Goal: Task Accomplishment & Management: Complete application form

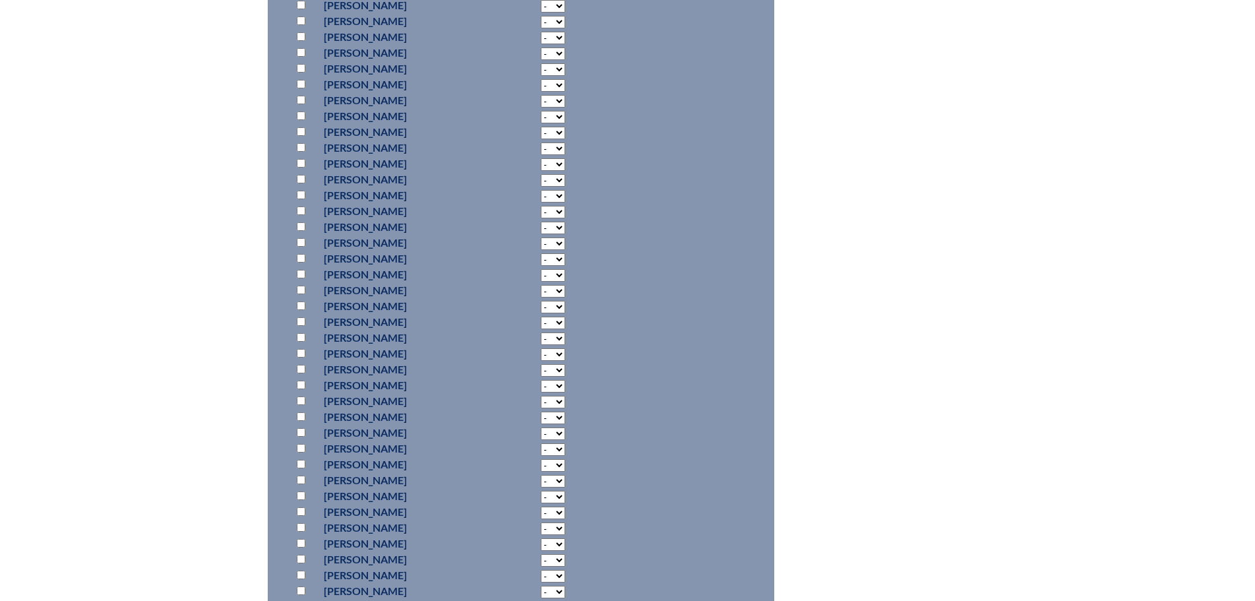
scroll to position [1846, 0]
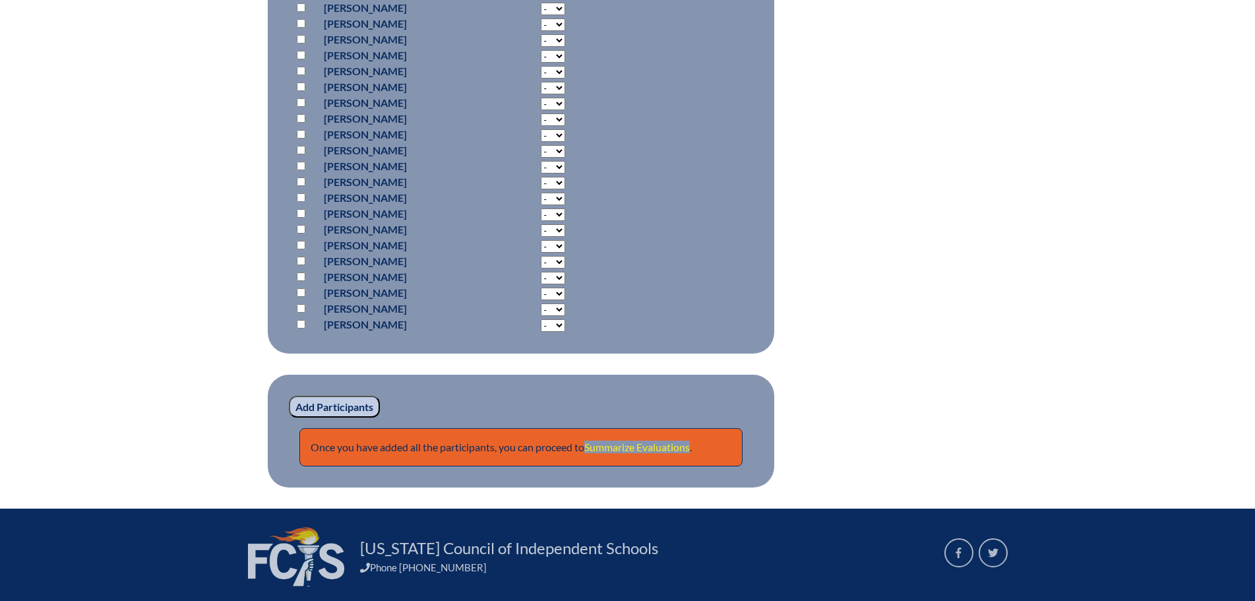
click at [626, 440] on link "Summarize Evaluations" at bounding box center [636, 446] width 105 height 13
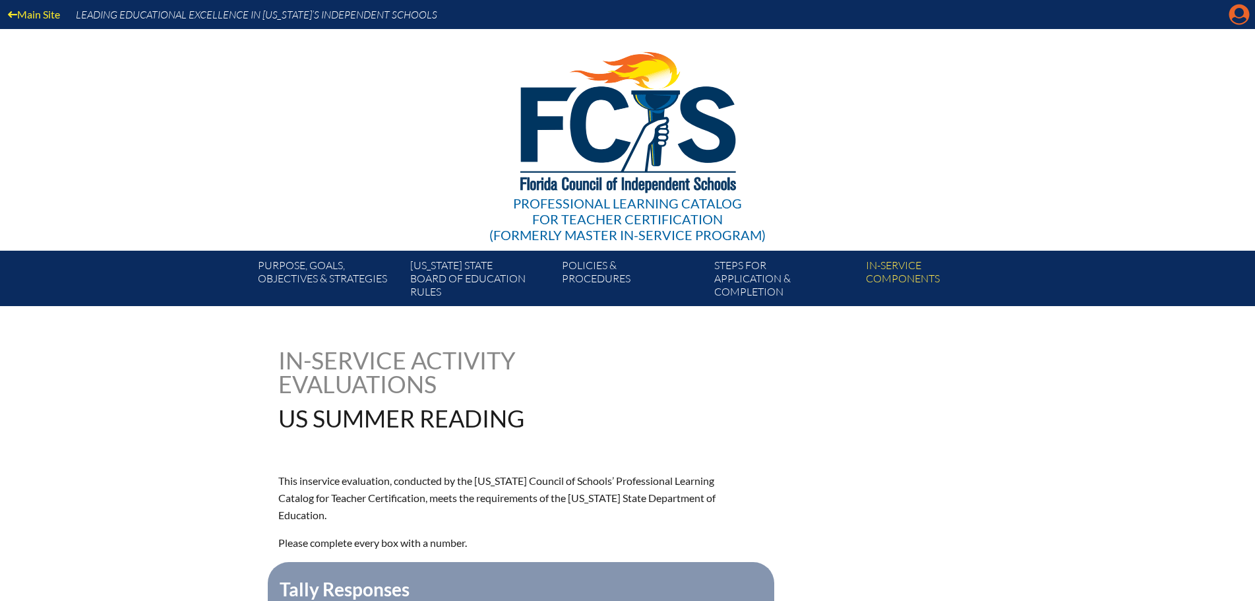
click at [1244, 15] on icon at bounding box center [1239, 15] width 20 height 20
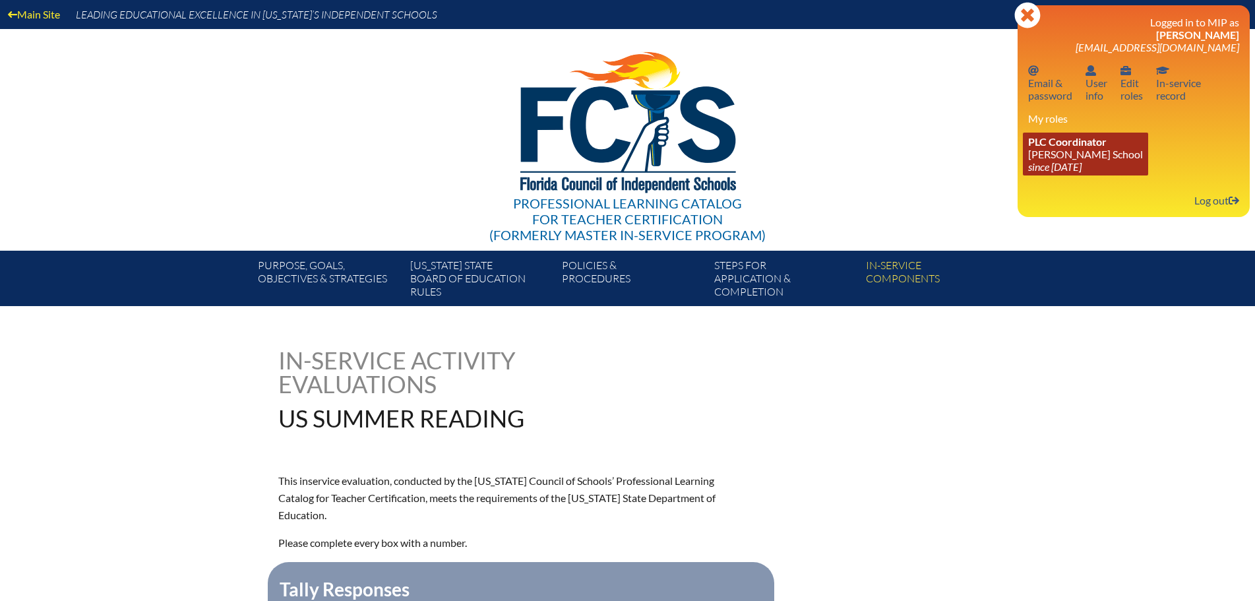
click at [1069, 154] on link "PLC Coordinator Benjamin School since 2006 Aug 1" at bounding box center [1085, 154] width 125 height 43
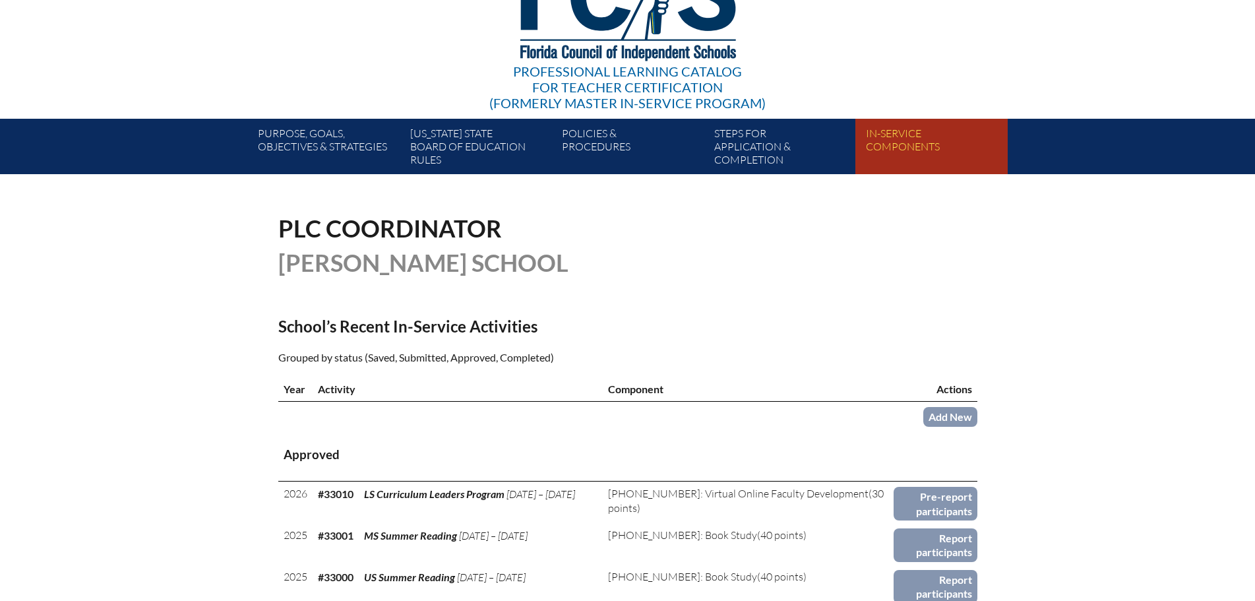
scroll to position [198, 0]
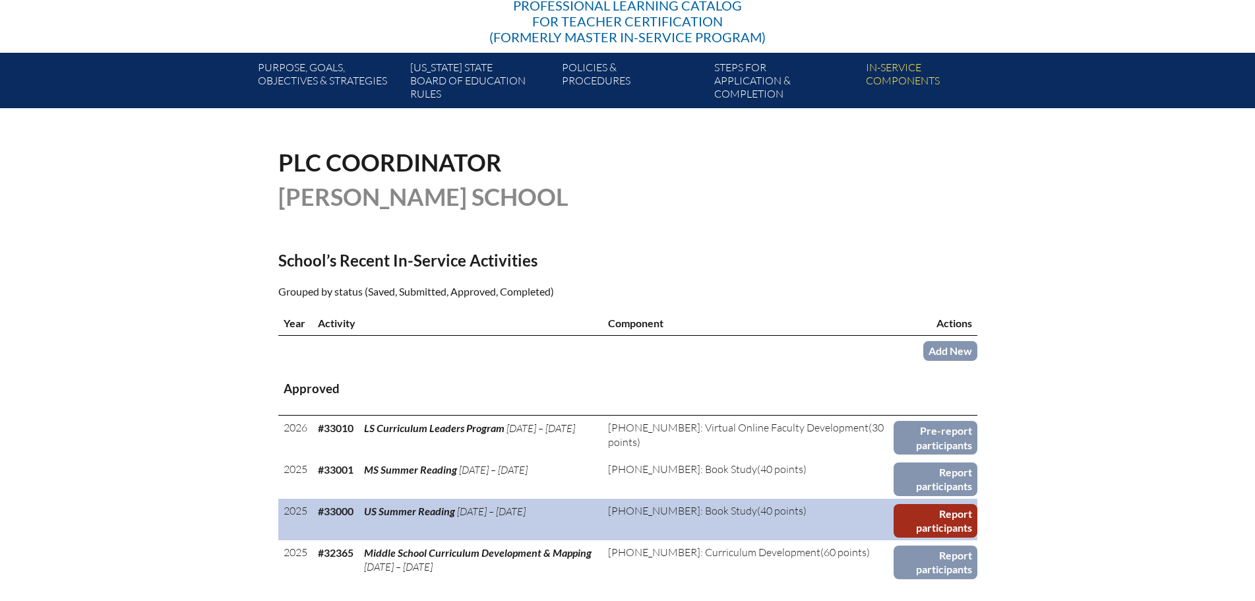
click at [927, 508] on link "Report participants" at bounding box center [935, 521] width 84 height 34
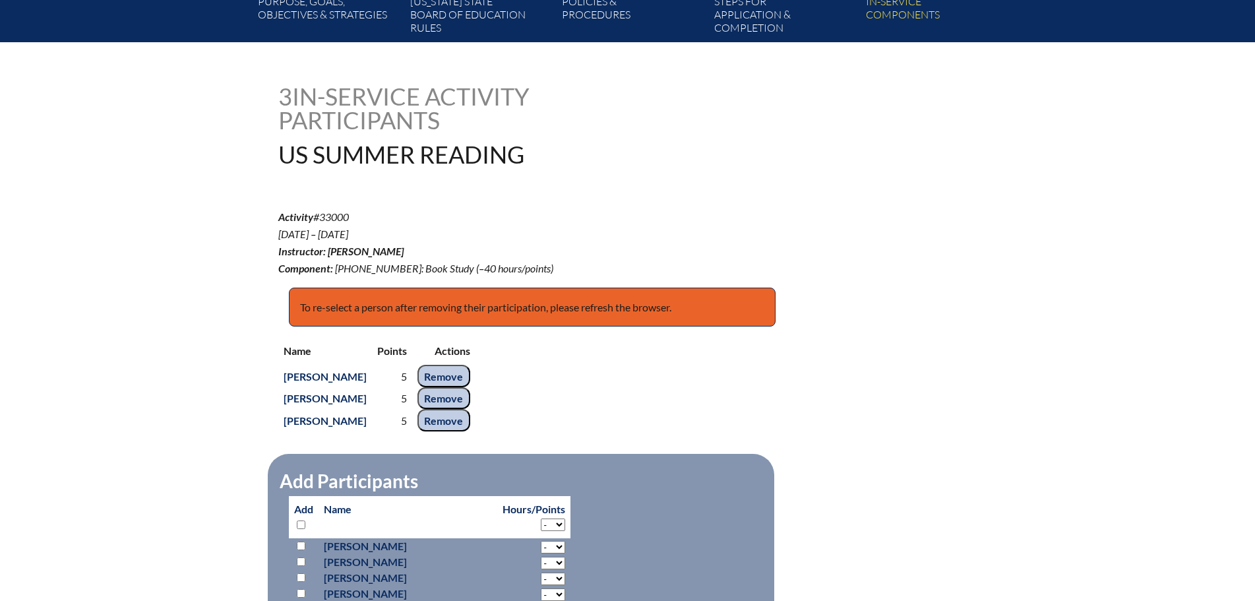
scroll to position [462, 0]
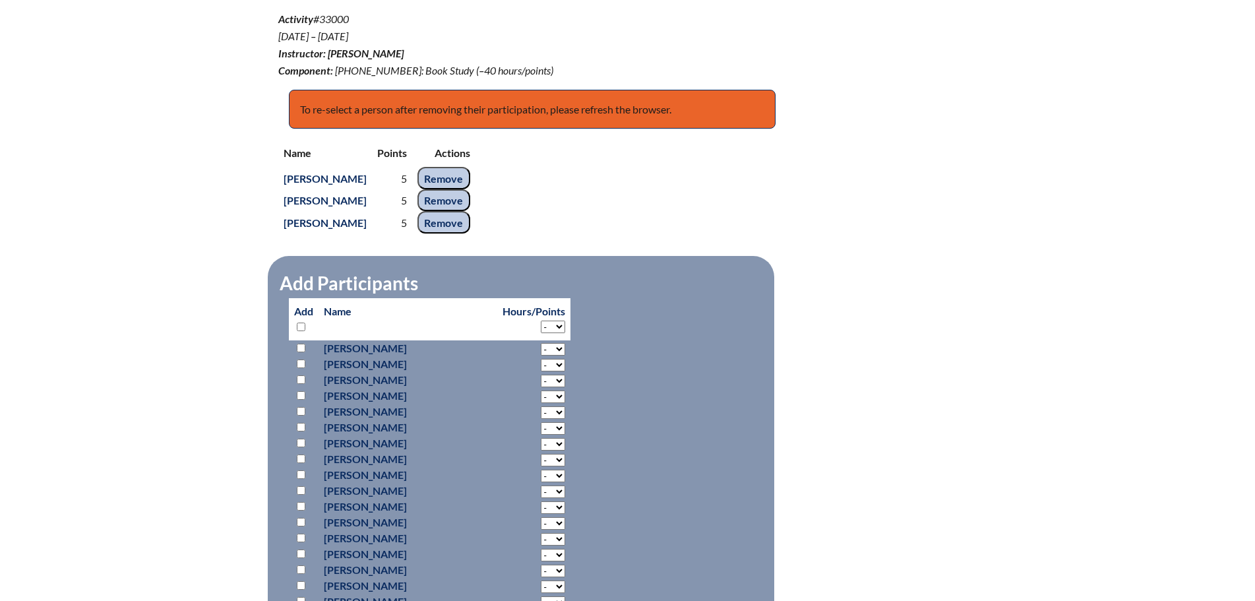
click at [302, 535] on input "checkbox" at bounding box center [301, 537] width 9 height 9
checkbox input "true"
click at [541, 535] on select "- 2 3 4 5 6 7 8 9 10 11 12 13 14 15 16 17 18 19 20 21 22 23 24 25 26 27 28 29 3…" at bounding box center [553, 539] width 24 height 13
select select "5"
click at [541, 533] on select "- 2 3 4 5 6 7 8 9 10 11 12 13 14 15 16 17 18 19 20 21 22 23 24 25 26 27 28 29 3…" at bounding box center [553, 539] width 24 height 13
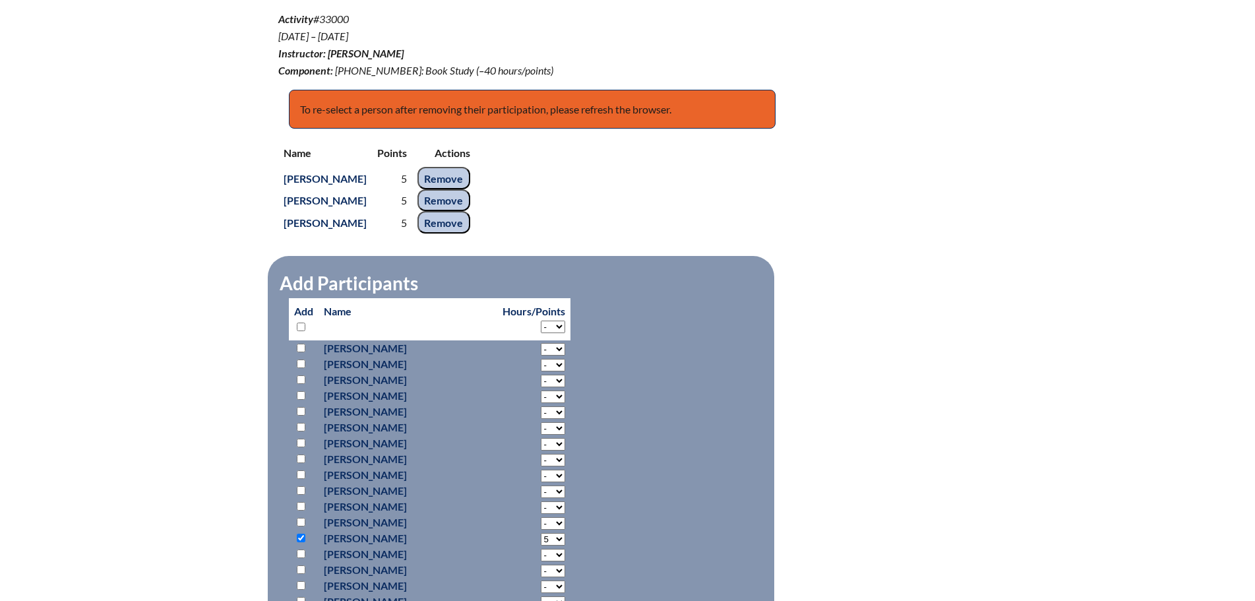
scroll to position [659, 0]
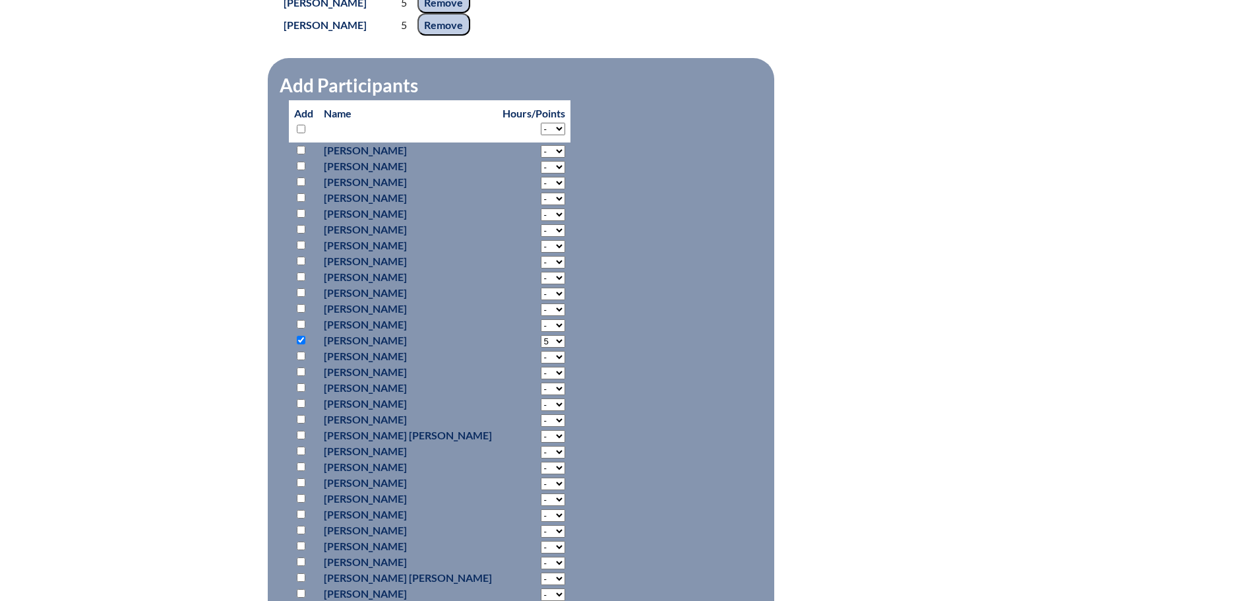
click at [303, 482] on input "checkbox" at bounding box center [301, 482] width 9 height 9
checkbox input "true"
click at [541, 483] on select "- 2 3 4 5 6 7 8 9 10 11 12 13 14 15 16 17 18 19 20 21 22 23 24 25 26 27 28 29 3…" at bounding box center [553, 483] width 24 height 13
select select "5"
click at [541, 477] on select "- 2 3 4 5 6 7 8 9 10 11 12 13 14 15 16 17 18 19 20 21 22 23 24 25 26 27 28 29 3…" at bounding box center [553, 483] width 24 height 13
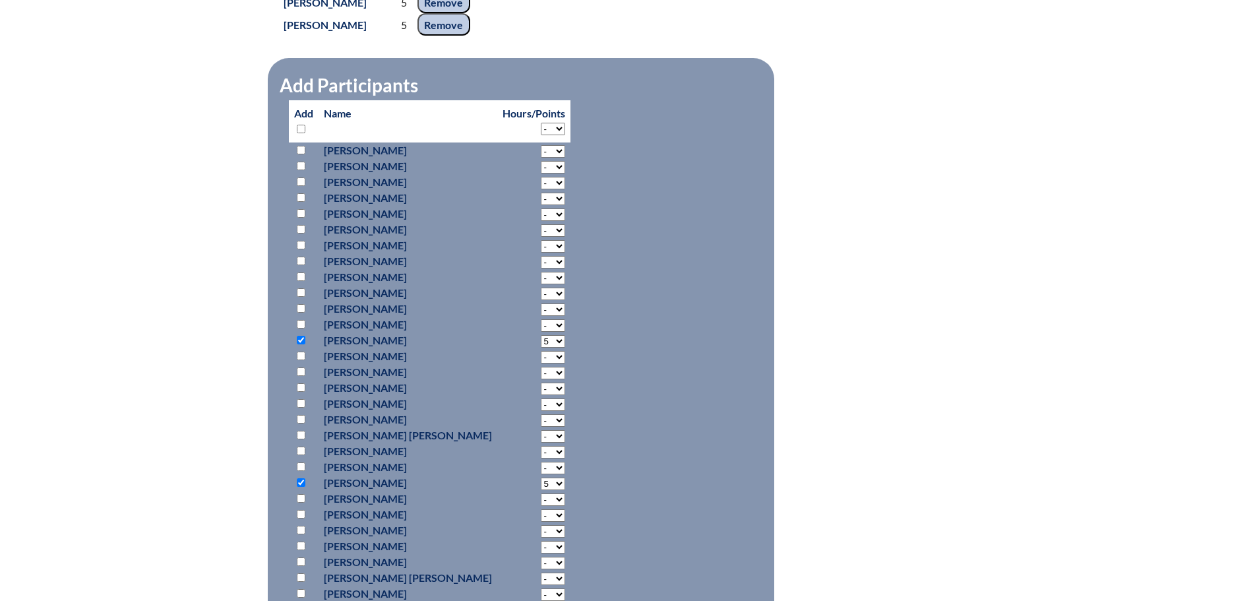
scroll to position [857, 0]
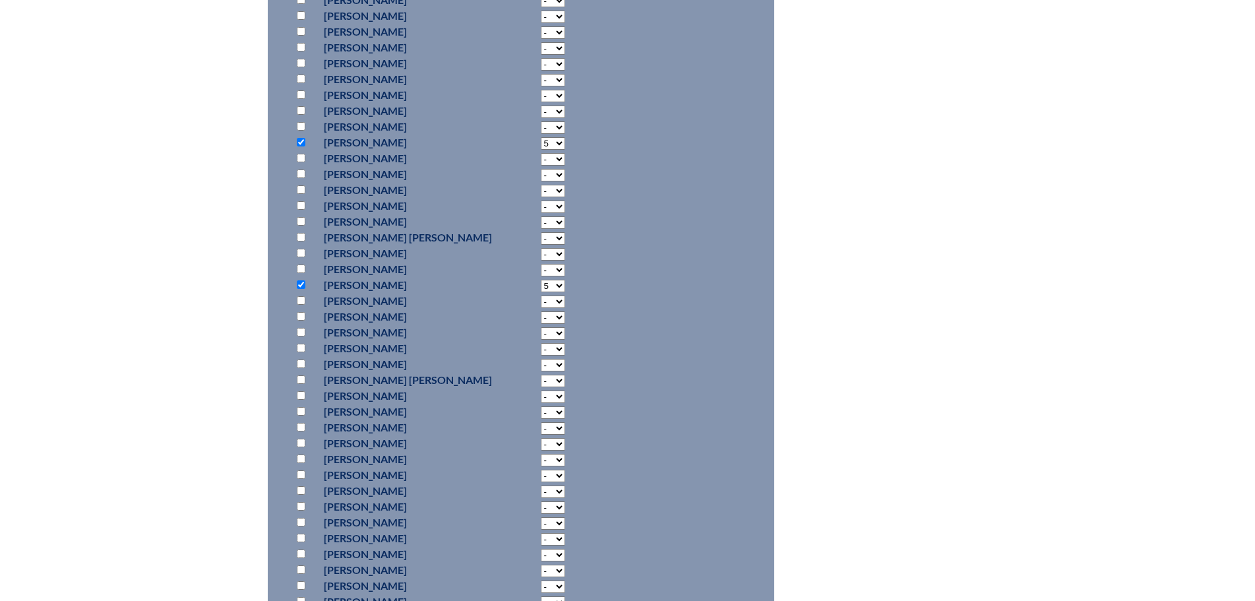
click at [301, 534] on input "checkbox" at bounding box center [301, 537] width 9 height 9
checkbox input "true"
click at [541, 533] on select "- 2 3 4 5 6 7 8 9 10 11 12 13 14 15 16 17 18 19 20 21 22 23 24 25 26 27 28 29 3…" at bounding box center [553, 539] width 24 height 13
select select "5"
click at [541, 533] on select "- 2 3 4 5 6 7 8 9 10 11 12 13 14 15 16 17 18 19 20 21 22 23 24 25 26 27 28 29 3…" at bounding box center [553, 539] width 24 height 13
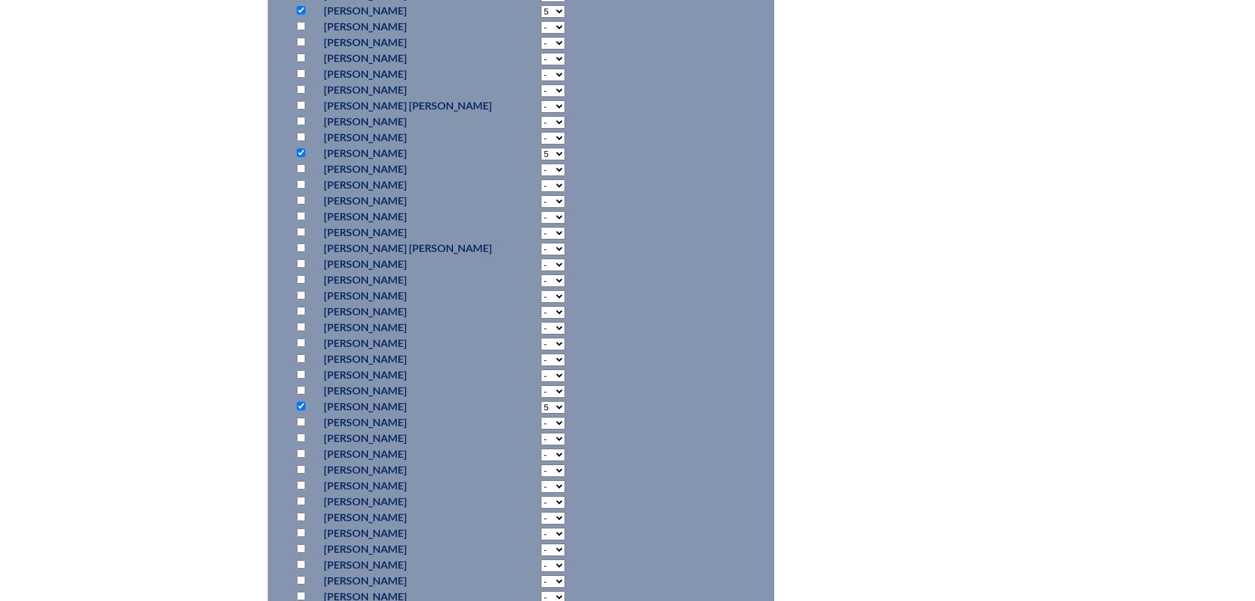
scroll to position [1187, 0]
click at [305, 504] on input "checkbox" at bounding box center [301, 508] width 9 height 9
checkbox input "true"
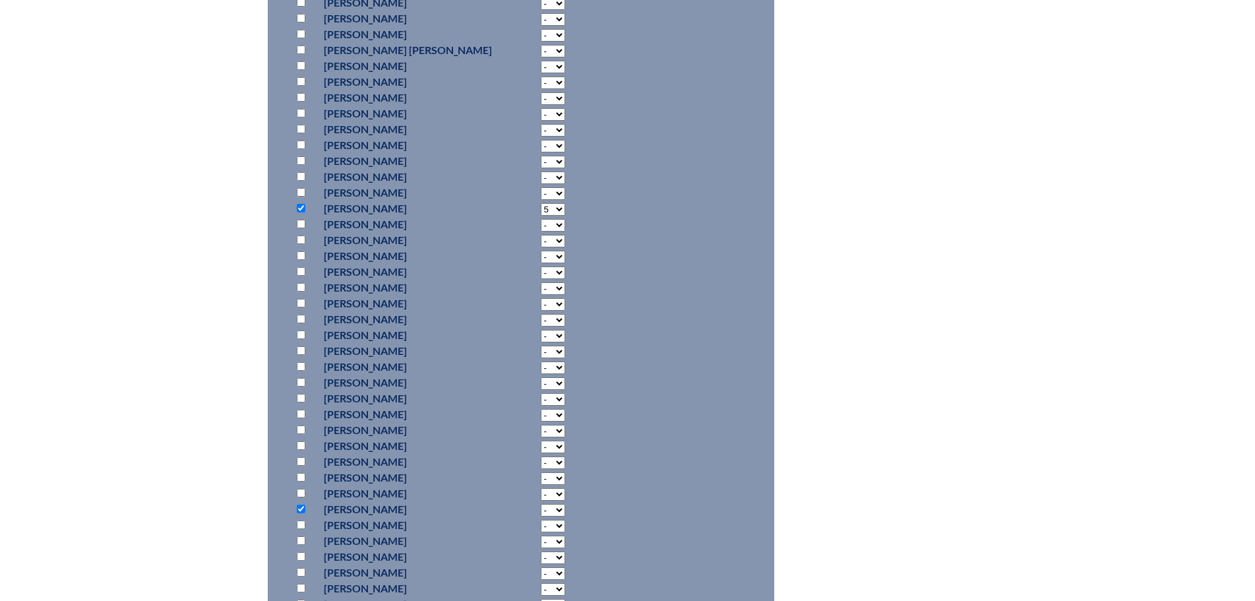
click at [541, 508] on select "- 2 3 4 5 6 7 8 9 10 11 12 13 14 15 16 17 18 19 20 21 22 23 24 25 26 27 28 29 3…" at bounding box center [553, 510] width 24 height 13
select select "5"
click at [541, 504] on select "- 2 3 4 5 6 7 8 9 10 11 12 13 14 15 16 17 18 19 20 21 22 23 24 25 26 27 28 29 3…" at bounding box center [553, 510] width 24 height 13
click at [303, 482] on input "checkbox" at bounding box center [301, 485] width 9 height 9
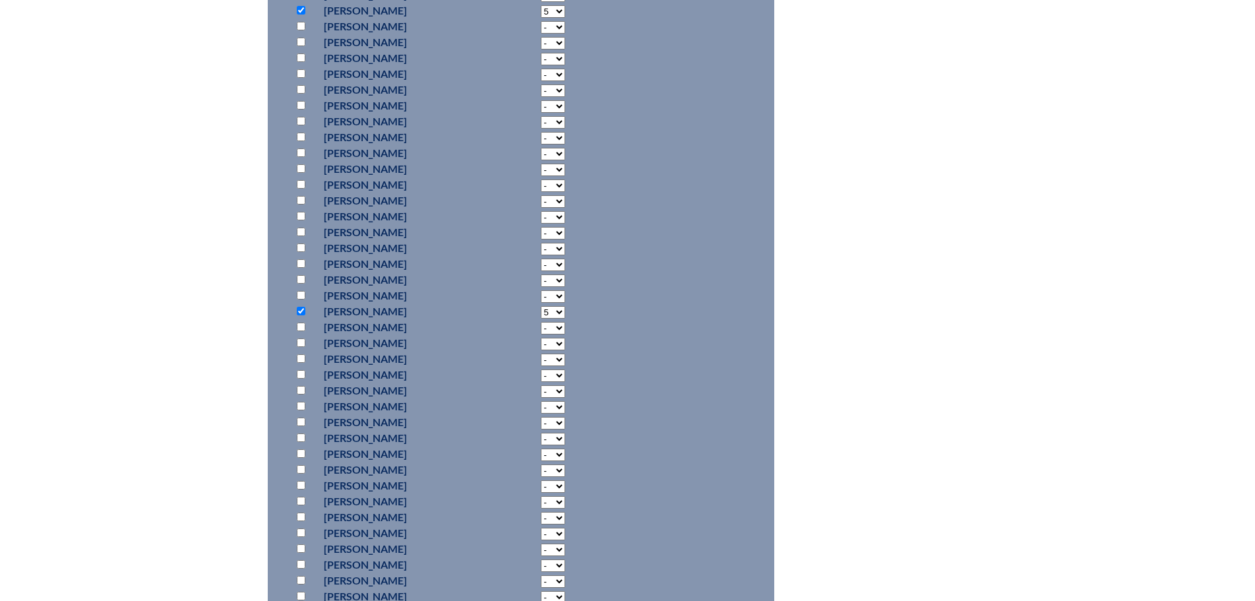
checkbox input "true"
click at [541, 484] on select "- 2 3 4 5 6 7 8 9 10 11 12 13 14 15 16 17 18 19 20 21 22 23 24 25 26 27 28 29 3…" at bounding box center [553, 486] width 24 height 13
select select "5"
click at [541, 480] on select "- 2 3 4 5 6 7 8 9 10 11 12 13 14 15 16 17 18 19 20 21 22 23 24 25 26 27 28 29 3…" at bounding box center [553, 486] width 24 height 13
click at [626, 331] on fieldset "Add Participants" at bounding box center [521, 74] width 506 height 1482
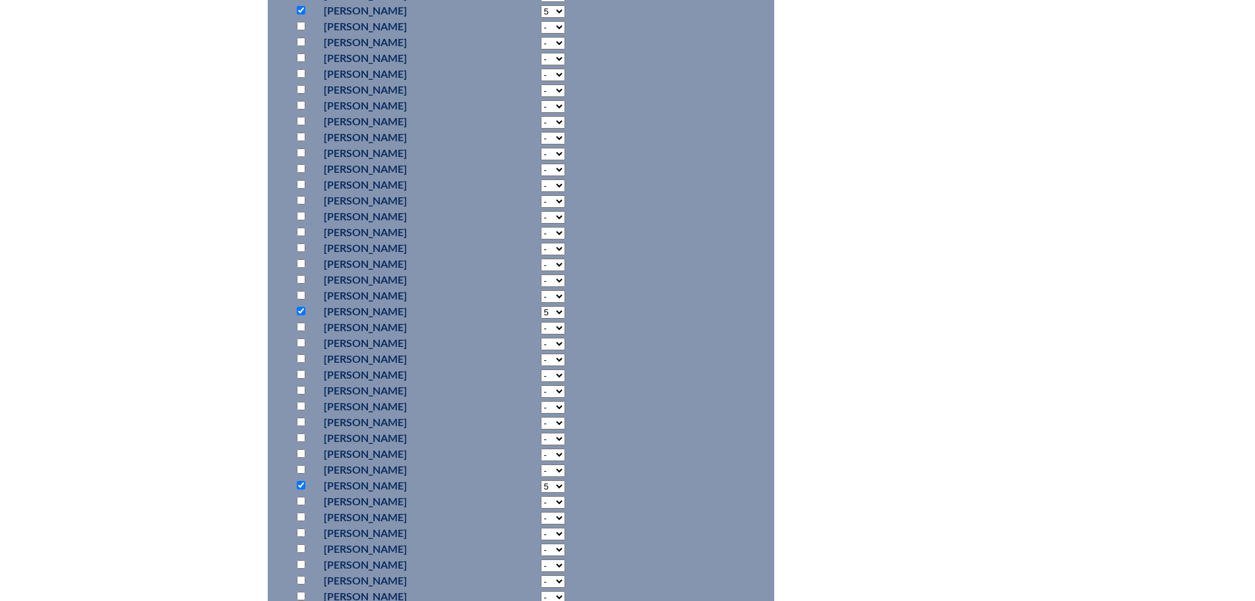
click at [297, 560] on input "checkbox" at bounding box center [301, 564] width 9 height 9
checkbox input "true"
click at [541, 560] on select "- 2 3 4 5 6 7 8 9 10 11 12 13 14 15 16 17 18 19 20 21 22 23 24 25 26 27 28 29 3…" at bounding box center [553, 565] width 24 height 13
select select "5"
click at [541, 559] on select "- 2 3 4 5 6 7 8 9 10 11 12 13 14 15 16 17 18 19 20 21 22 23 24 25 26 27 28 29 3…" at bounding box center [553, 565] width 24 height 13
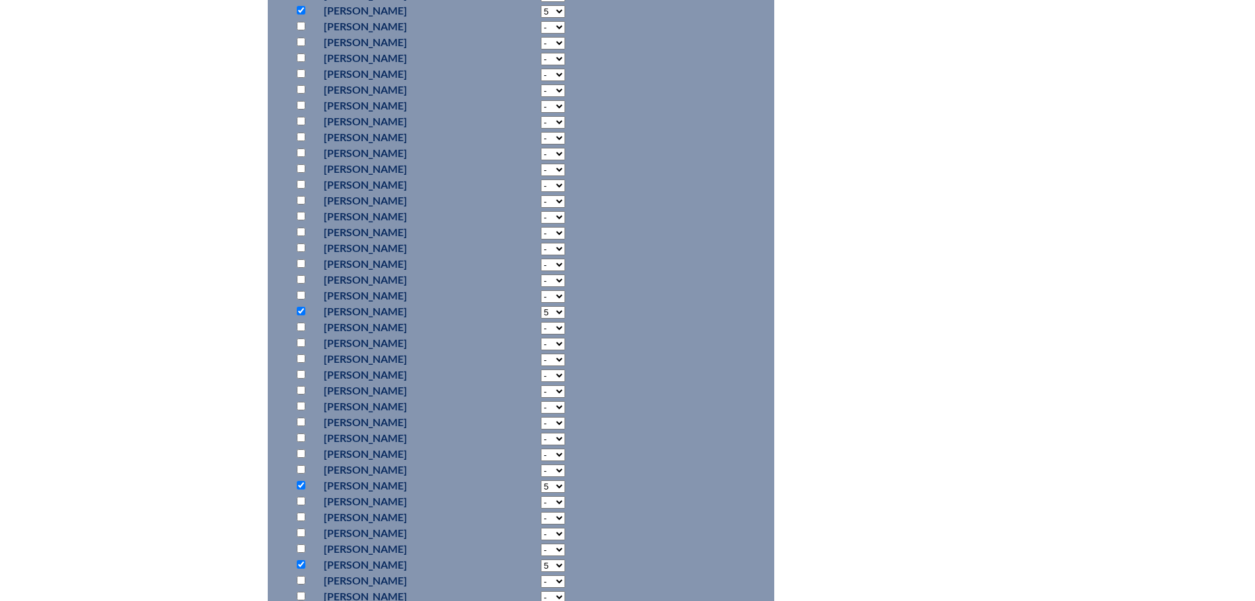
scroll to position [1582, 0]
click at [298, 493] on input "checkbox" at bounding box center [301, 493] width 9 height 9
checkbox input "true"
click at [541, 489] on select "- 2 3 4 5 6 7 8 9 10 11 12 13 14 15 16 17 18 19 20 21 22 23 24 25 26 27 28 29 3…" at bounding box center [553, 494] width 24 height 13
select select "5"
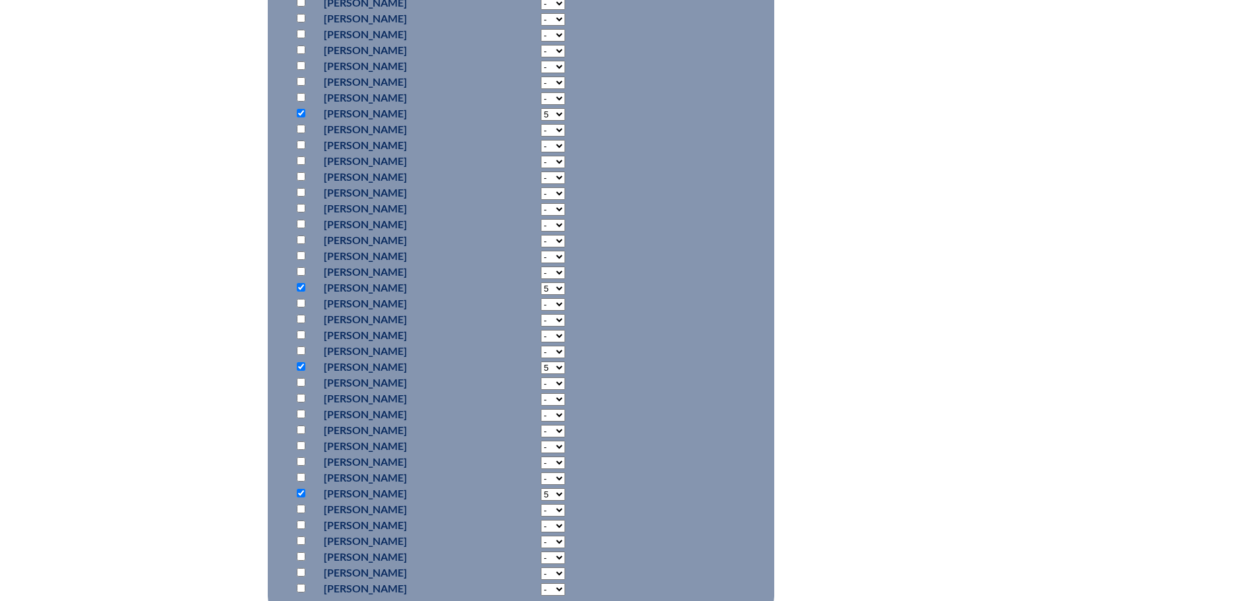
click at [541, 488] on select "- 2 3 4 5 6 7 8 9 10 11 12 13 14 15 16 17 18 19 20 21 22 23 24 25 26 27 28 29 3…" at bounding box center [553, 494] width 24 height 13
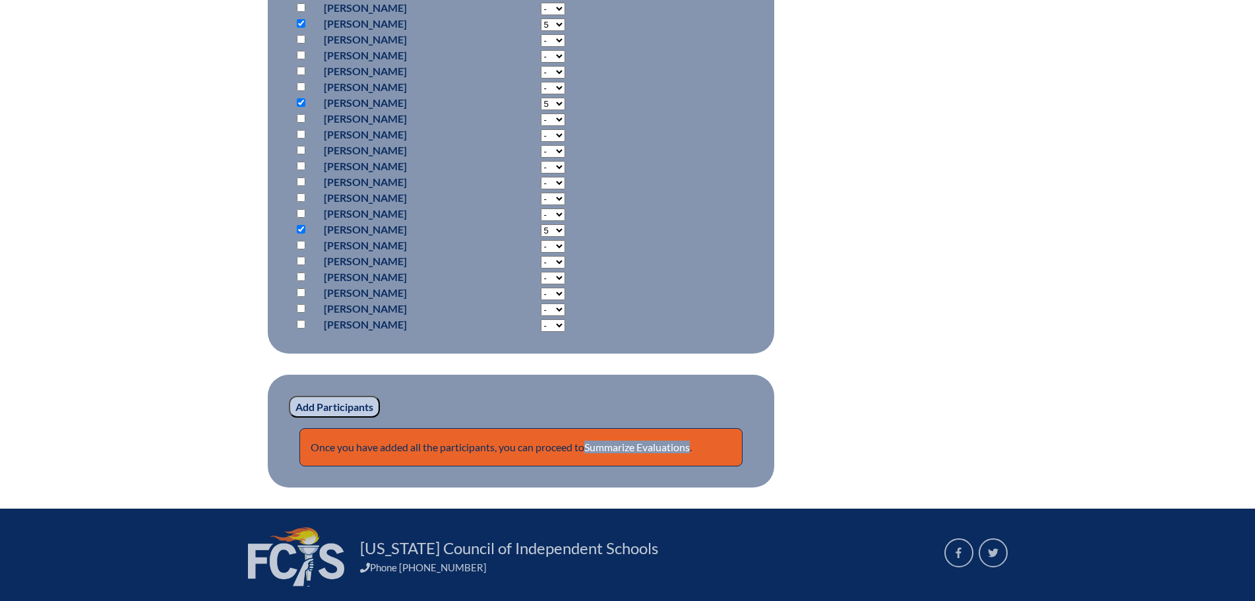
click at [336, 400] on input "Add Participants" at bounding box center [334, 407] width 91 height 22
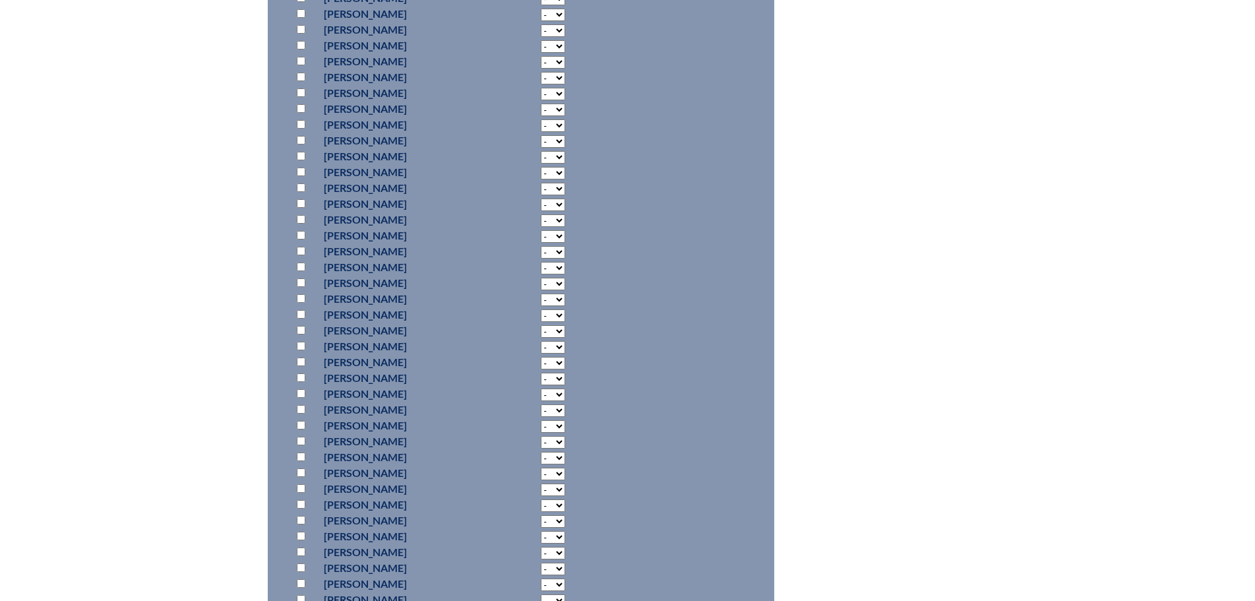
scroll to position [1879, 0]
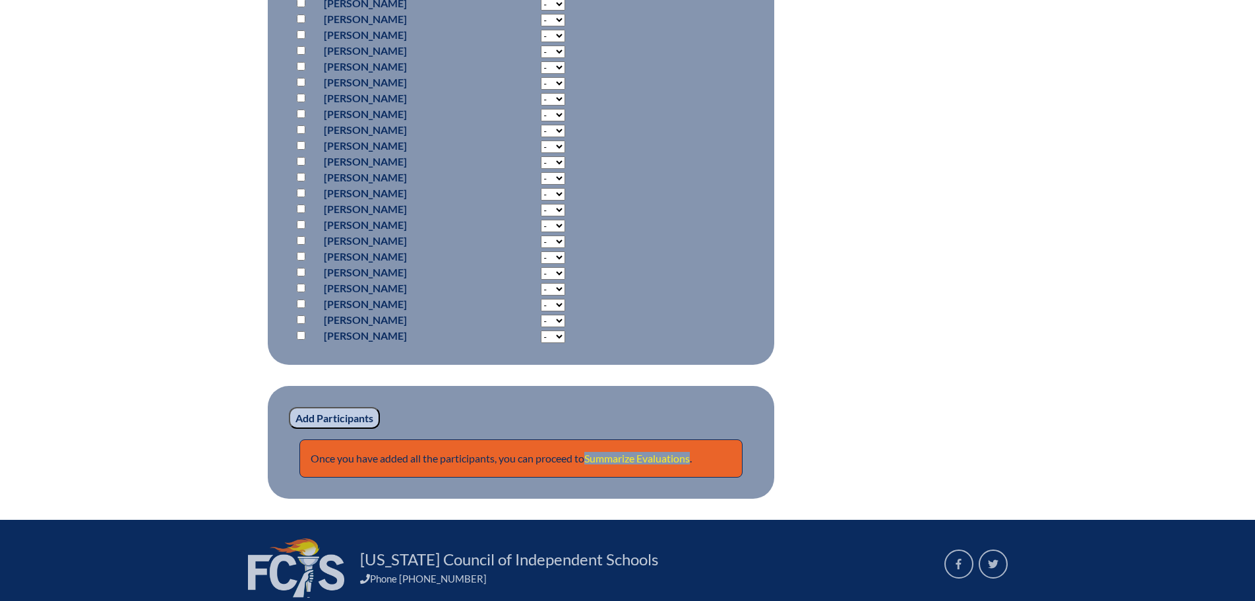
click at [653, 464] on link "Summarize Evaluations" at bounding box center [636, 458] width 105 height 13
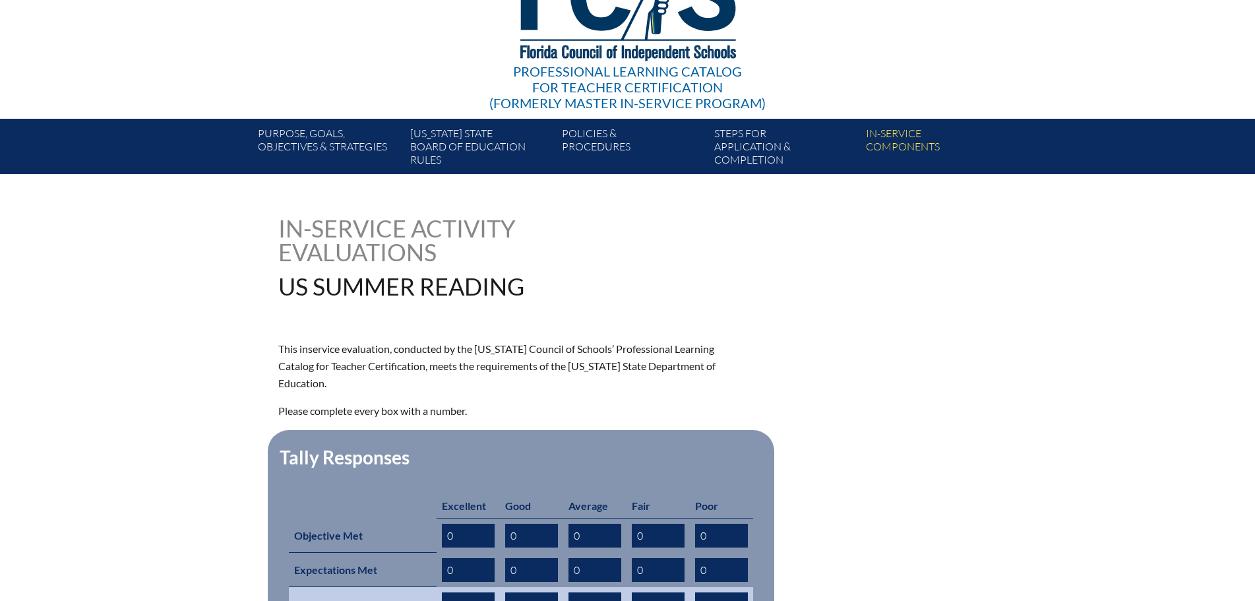
scroll to position [198, 0]
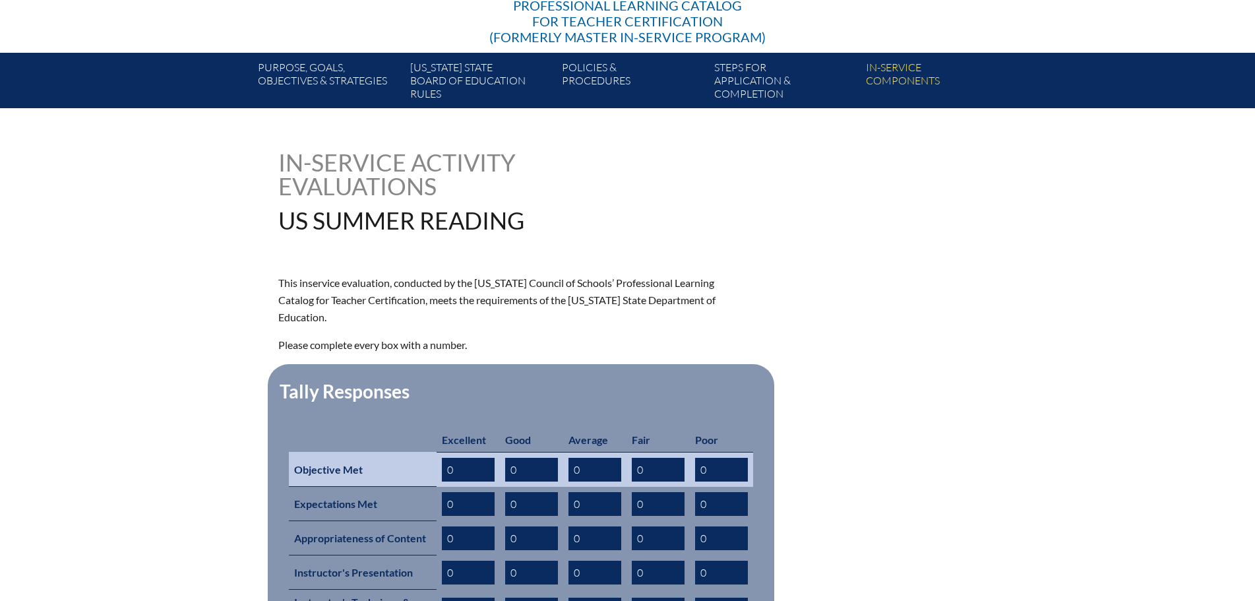
drag, startPoint x: 590, startPoint y: 449, endPoint x: 429, endPoint y: 446, distance: 160.9
click at [429, 452] on tr "Objective Met 0 0 0 0 0" at bounding box center [521, 469] width 464 height 35
type input "6"
drag, startPoint x: 444, startPoint y: 444, endPoint x: 359, endPoint y: 432, distance: 86.5
click at [389, 452] on tr "Objective Met 0 0 6 0 0" at bounding box center [521, 469] width 464 height 35
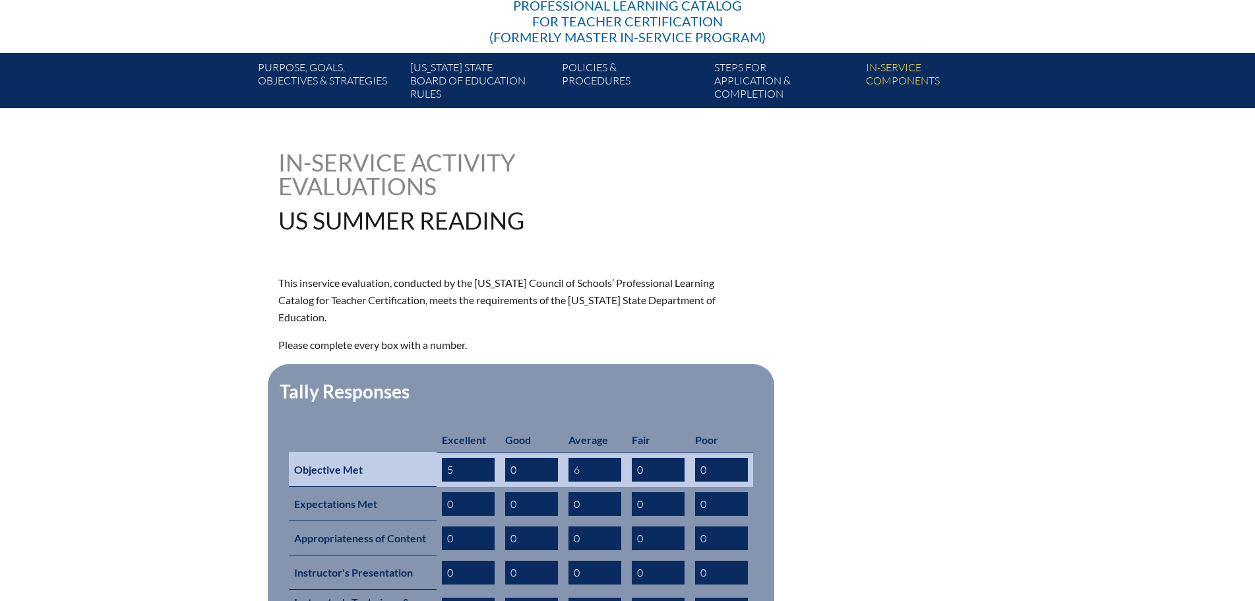
type input "5"
drag, startPoint x: 652, startPoint y: 448, endPoint x: 371, endPoint y: 435, distance: 281.8
click at [471, 452] on tr "Objective Met 5 0 6 0 0" at bounding box center [521, 469] width 464 height 35
type input "1"
drag, startPoint x: 510, startPoint y: 445, endPoint x: 476, endPoint y: 448, distance: 34.4
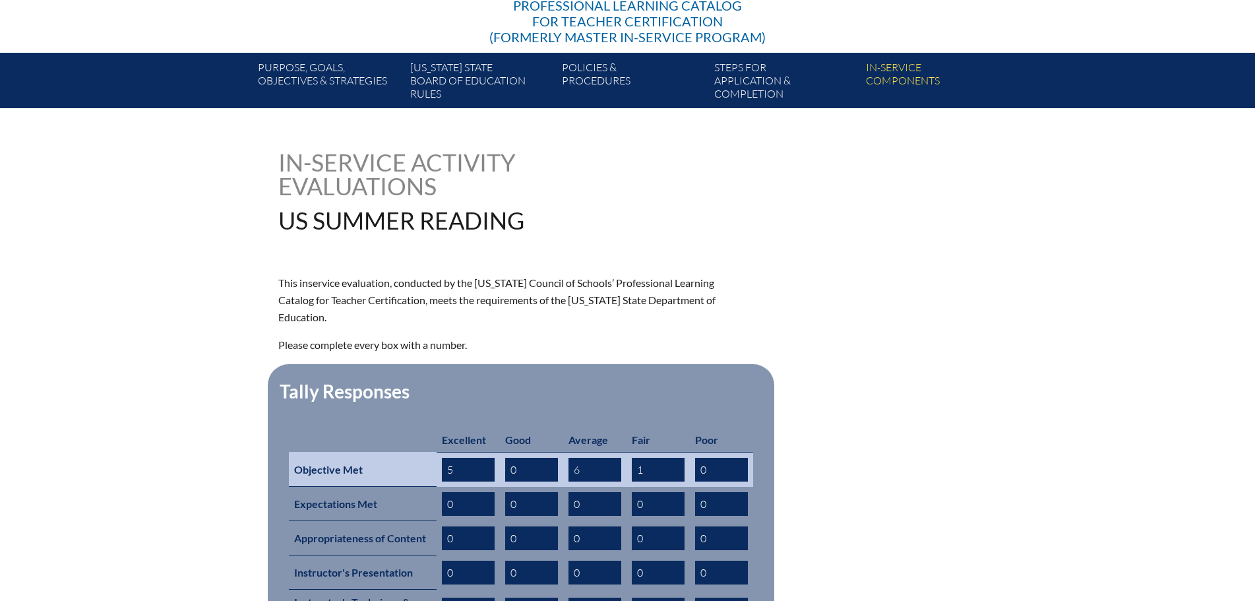
click at [483, 452] on tr "Objective Met 5 0 6 1 0" at bounding box center [521, 469] width 464 height 35
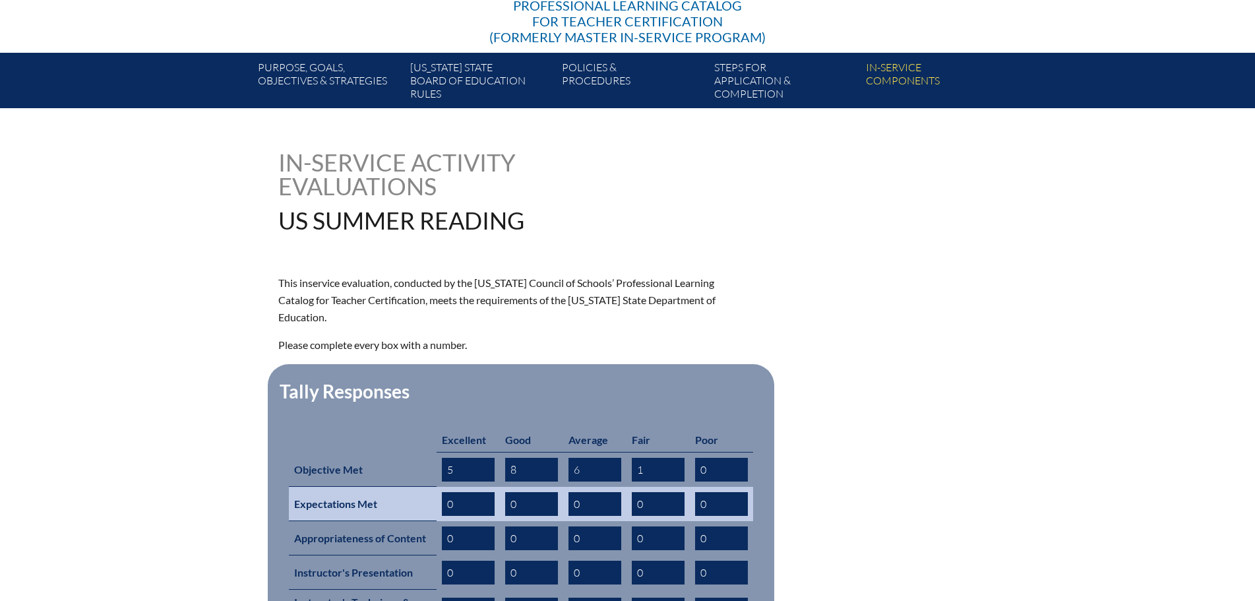
type input "8"
drag, startPoint x: 587, startPoint y: 477, endPoint x: 547, endPoint y: 472, distance: 40.6
click at [547, 487] on tr "Expectations Met 0 0 0 0 0" at bounding box center [521, 504] width 464 height 34
type input "8"
drag, startPoint x: 462, startPoint y: 483, endPoint x: 405, endPoint y: 473, distance: 58.2
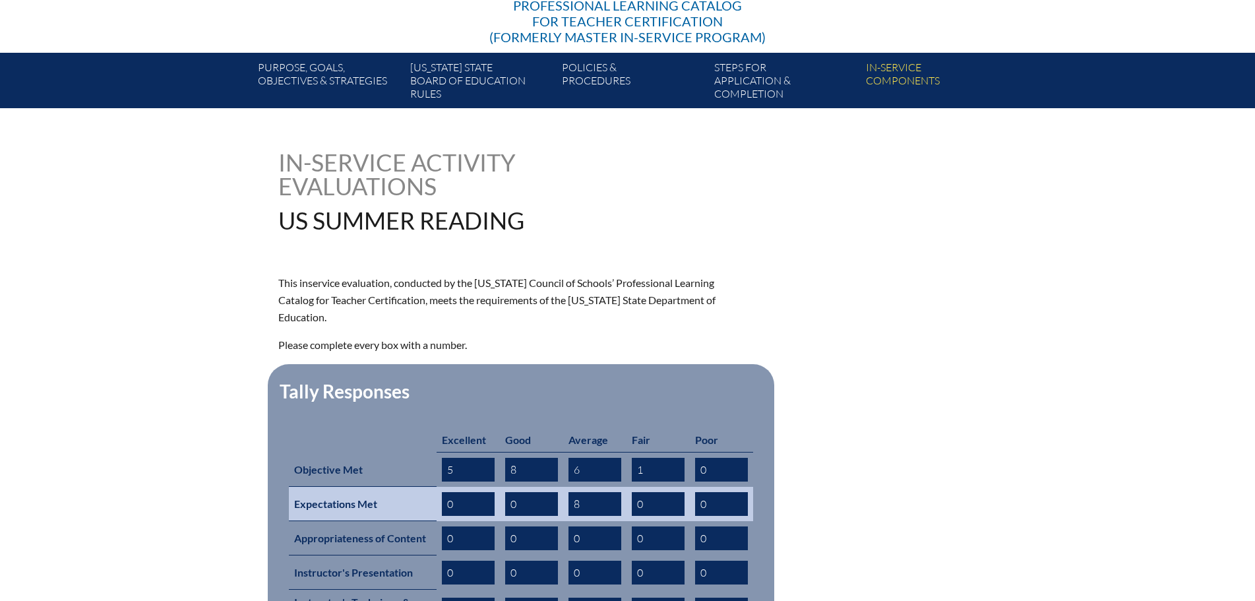
click at [416, 487] on tr "Expectations Met 0 0 8 0 0" at bounding box center [521, 504] width 464 height 34
type input "5"
drag, startPoint x: 524, startPoint y: 483, endPoint x: 493, endPoint y: 485, distance: 31.0
click at [496, 487] on tr "Expectations Met 5 0 8 0 0" at bounding box center [521, 504] width 464 height 34
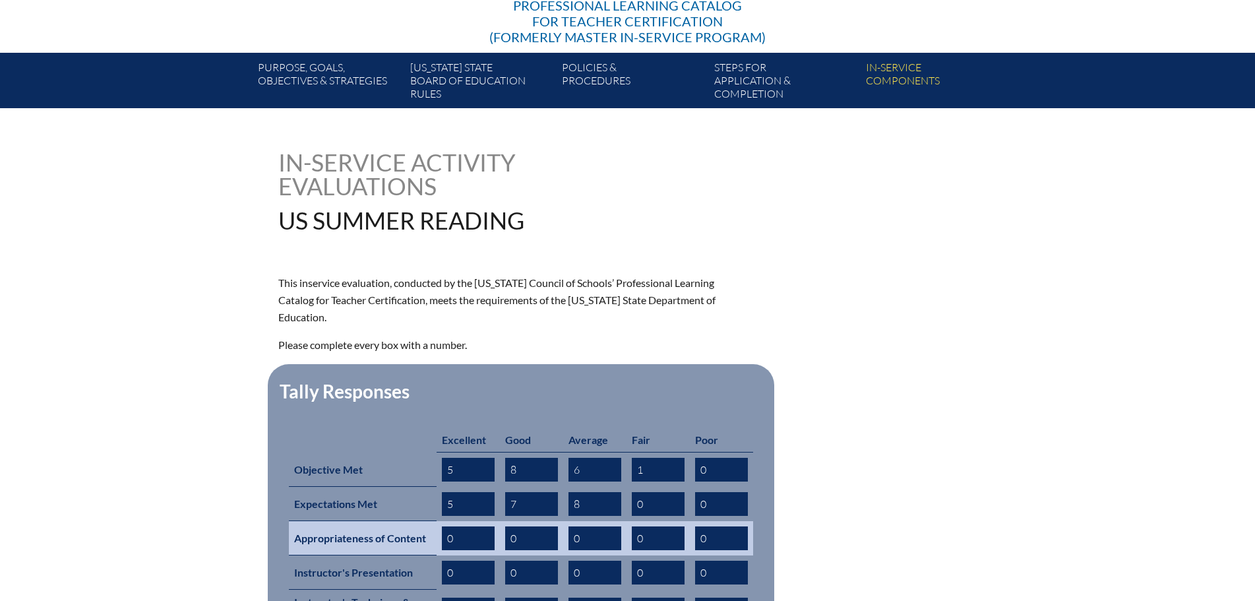
type input "7"
drag, startPoint x: 591, startPoint y: 516, endPoint x: 487, endPoint y: 517, distance: 104.8
click at [506, 521] on tr "Appropriateness of Content 0 0 0 0 0" at bounding box center [521, 538] width 464 height 34
type input "4"
drag, startPoint x: 458, startPoint y: 521, endPoint x: 401, endPoint y: 512, distance: 57.4
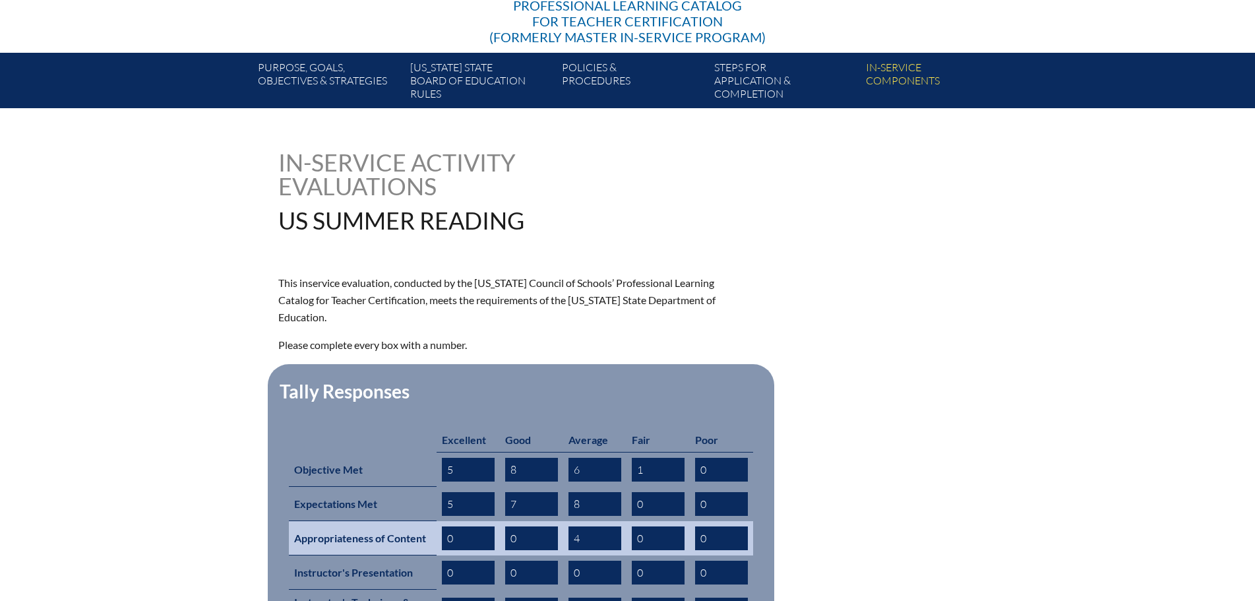
click at [408, 521] on tr "Appropriateness of Content 0 0 4 0 0" at bounding box center [521, 538] width 464 height 34
type input "4"
drag, startPoint x: 645, startPoint y: 516, endPoint x: 609, endPoint y: 518, distance: 35.7
click at [609, 521] on tr "Appropriateness of Content 4 0 4 0 0" at bounding box center [521, 538] width 464 height 34
type input "3"
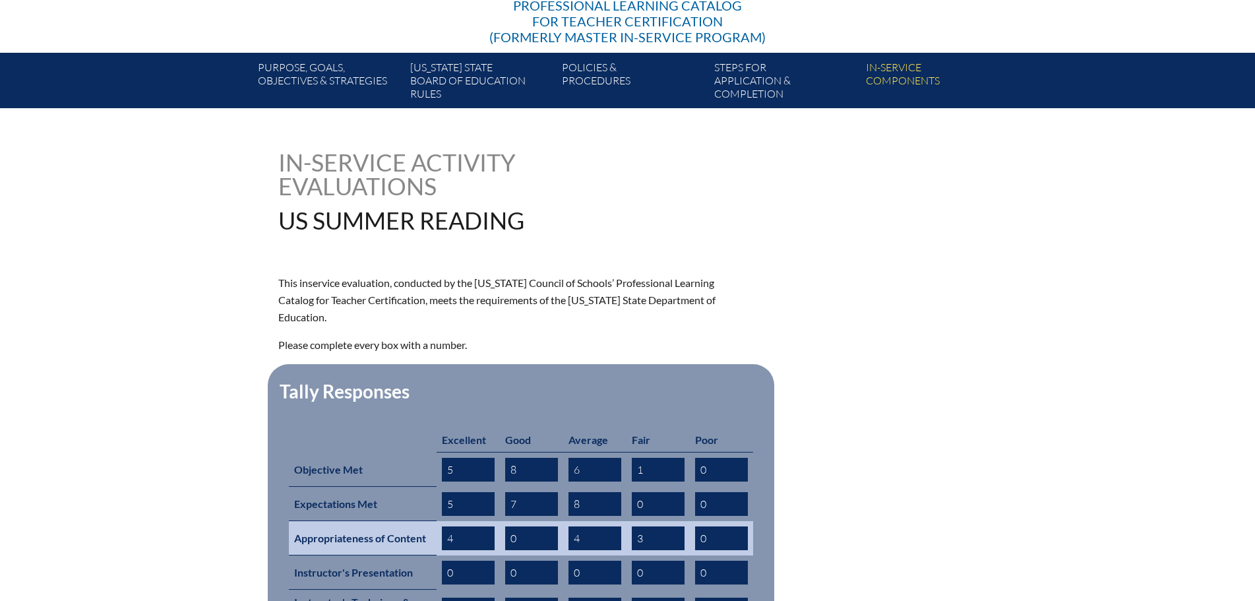
drag, startPoint x: 523, startPoint y: 518, endPoint x: 440, endPoint y: 523, distance: 82.6
click at [473, 521] on tr "Appropriateness of Content 4 0 4 3 0" at bounding box center [521, 538] width 464 height 34
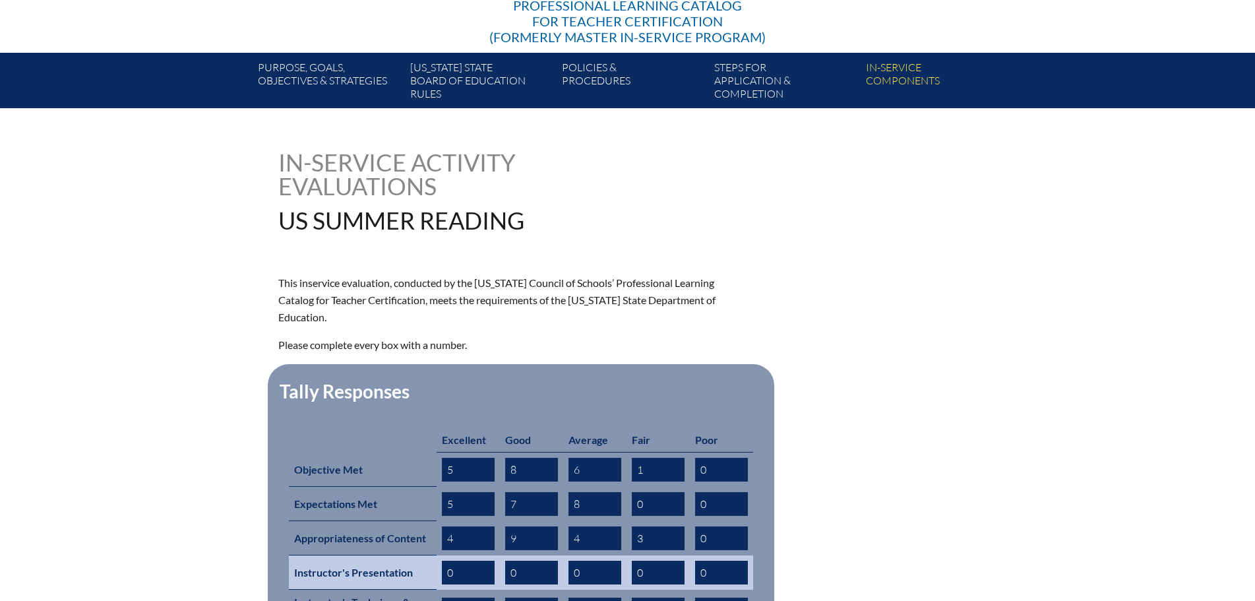
type input "9"
drag, startPoint x: 587, startPoint y: 551, endPoint x: 560, endPoint y: 551, distance: 27.0
click at [560, 555] on tr "Instructor's Presentation 0 0 0 0 0" at bounding box center [521, 572] width 464 height 34
type input "8"
drag, startPoint x: 453, startPoint y: 552, endPoint x: 425, endPoint y: 550, distance: 27.8
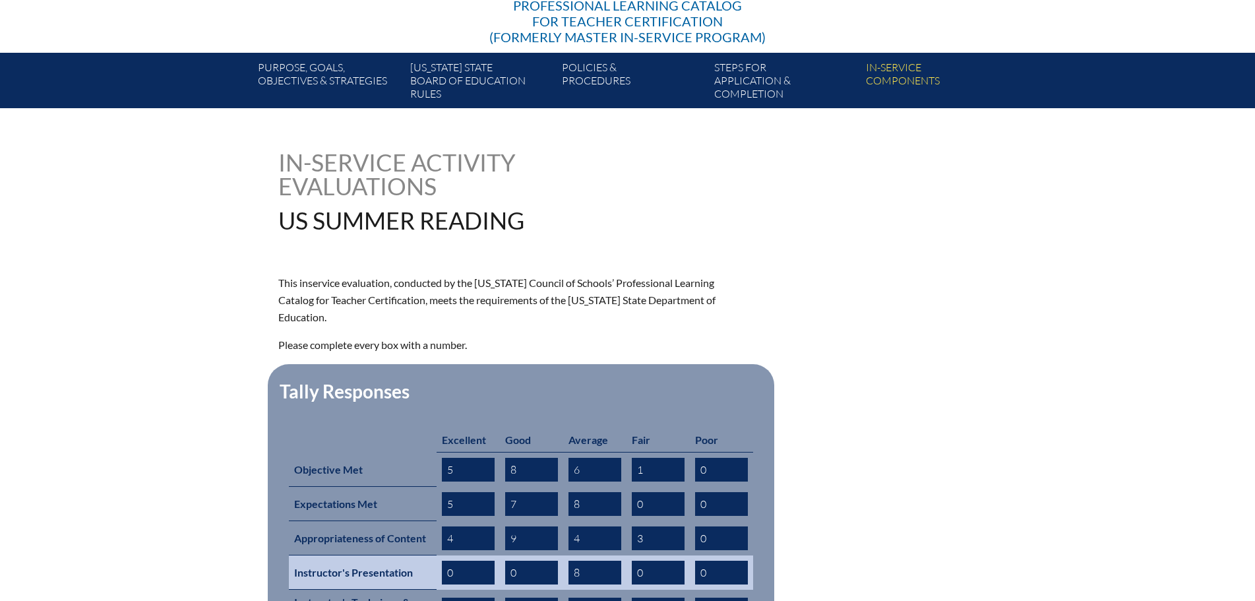
click at [427, 555] on tr "Instructor's Presentation 0 0 8 0 0" at bounding box center [521, 572] width 464 height 34
type input "4"
drag, startPoint x: 651, startPoint y: 551, endPoint x: 624, endPoint y: 549, distance: 27.1
click at [624, 555] on tr "Instructor's Presentation 4 0 8 0 0" at bounding box center [521, 572] width 464 height 34
type input "4"
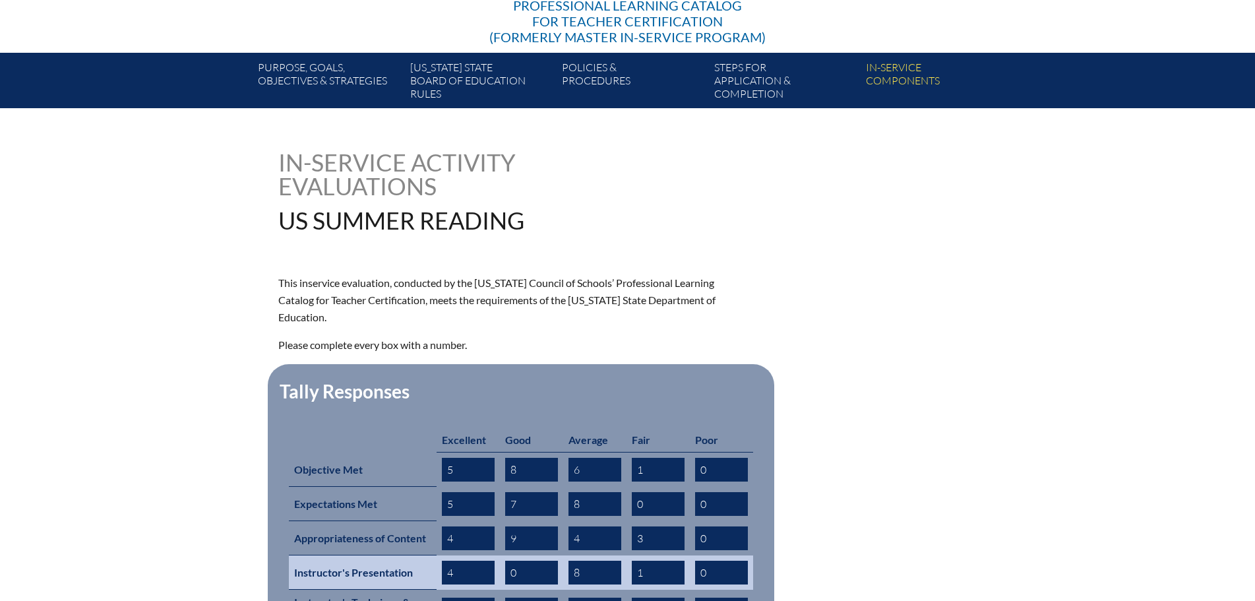
type input "1"
drag, startPoint x: 521, startPoint y: 549, endPoint x: 509, endPoint y: 551, distance: 11.9
click at [510, 560] on input "0" at bounding box center [531, 572] width 53 height 24
type input "6"
drag, startPoint x: 719, startPoint y: 547, endPoint x: 707, endPoint y: 548, distance: 11.9
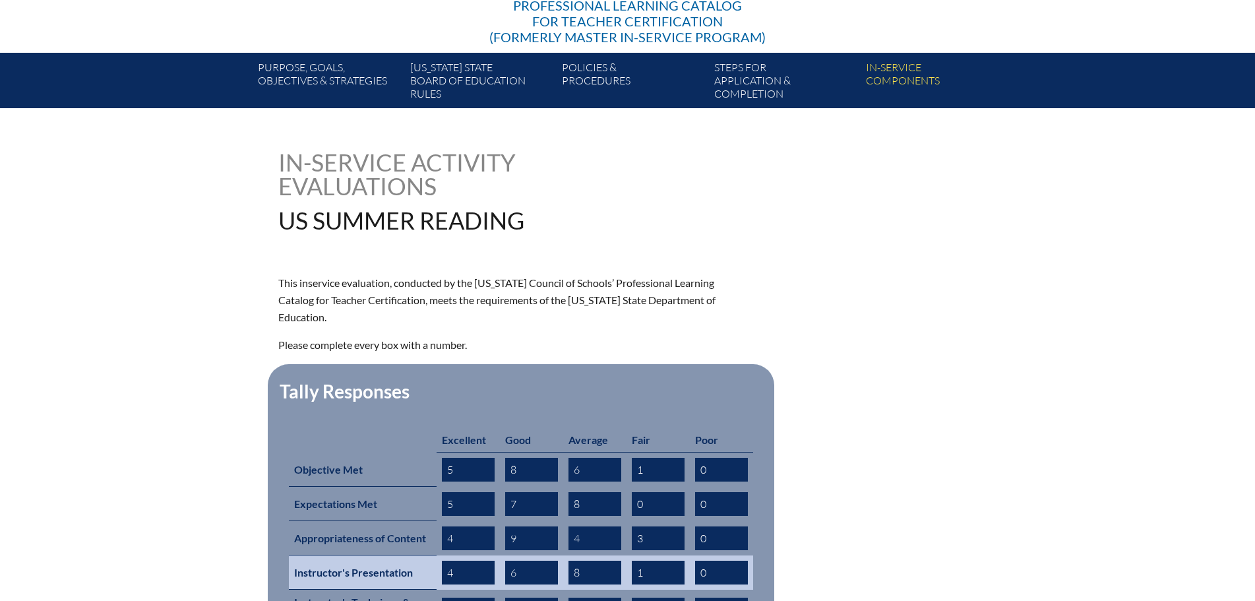
click at [707, 560] on input "0" at bounding box center [721, 572] width 53 height 24
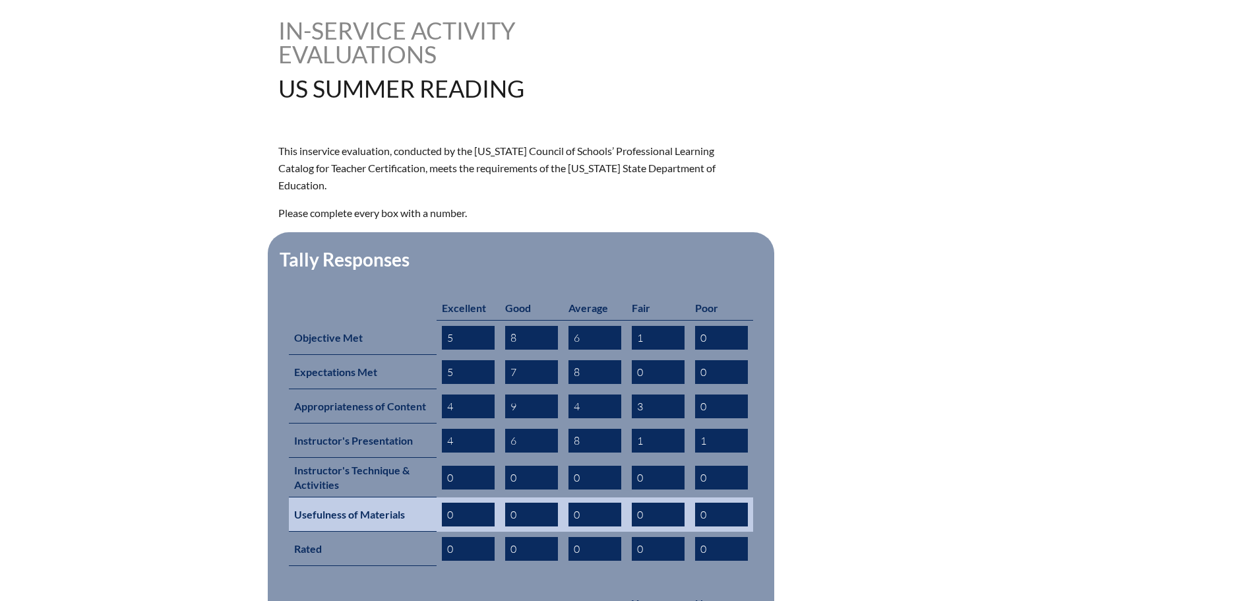
type input "1"
drag, startPoint x: 595, startPoint y: 493, endPoint x: 539, endPoint y: 493, distance: 56.0
click at [539, 497] on tr "Usefulness of Materials 0 0 0 0 0" at bounding box center [521, 514] width 464 height 34
type input "8"
drag, startPoint x: 458, startPoint y: 492, endPoint x: 357, endPoint y: 487, distance: 101.7
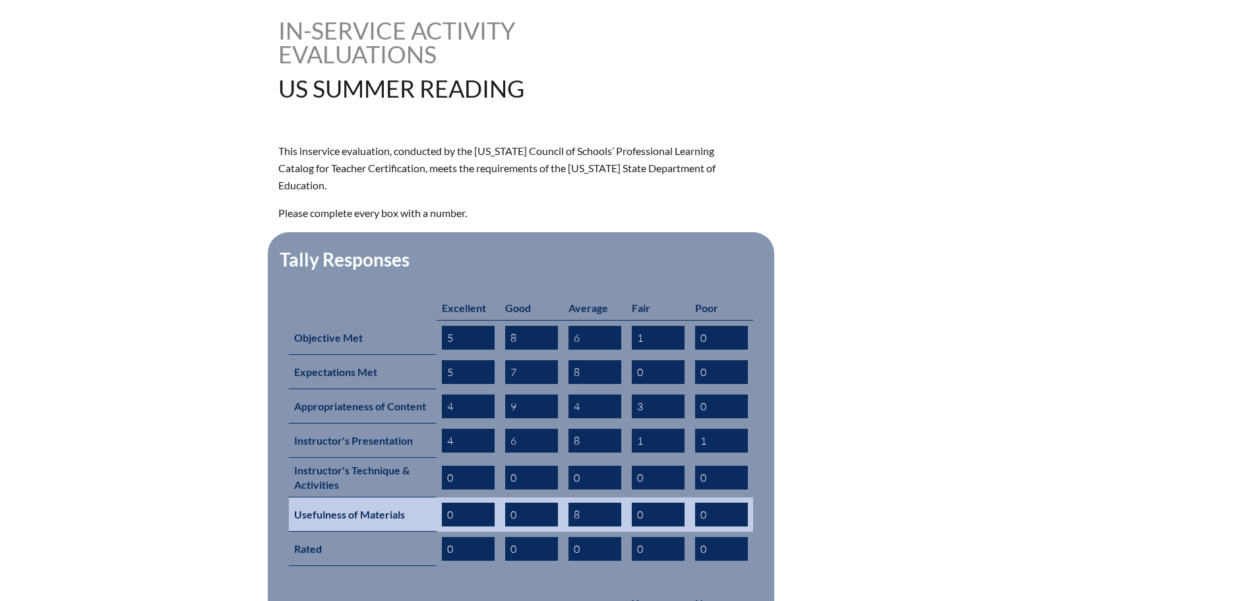
click at [381, 497] on tr "Usefulness of Materials 0 0 8 0 0" at bounding box center [521, 514] width 464 height 34
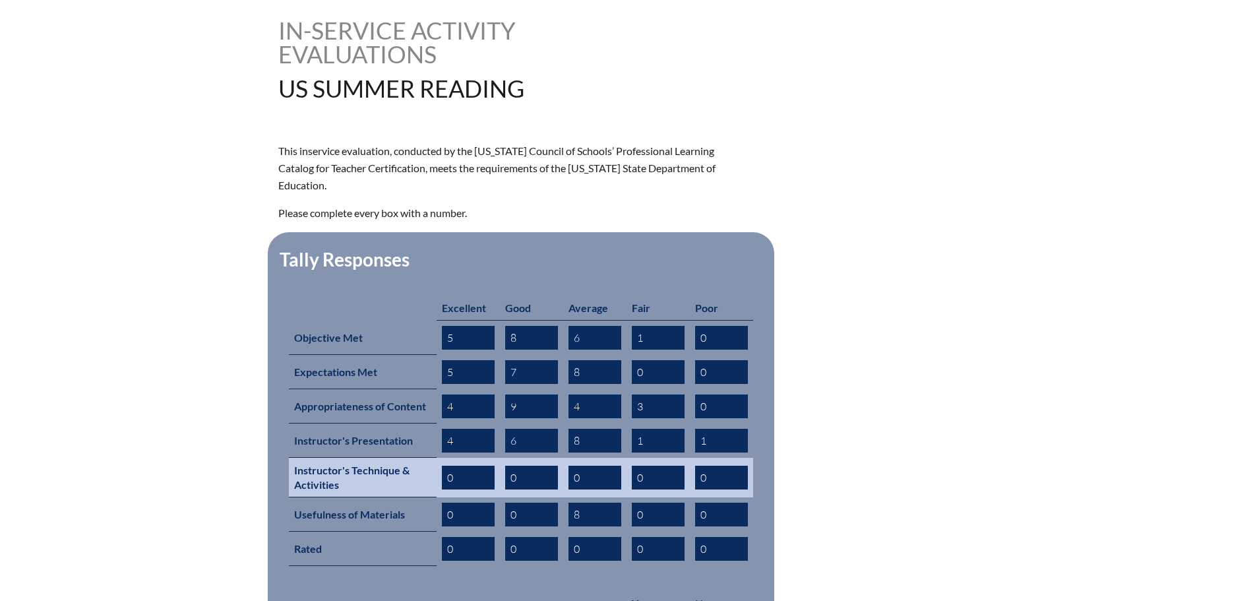
drag, startPoint x: 467, startPoint y: 452, endPoint x: 452, endPoint y: 452, distance: 15.2
click at [452, 465] on input "0" at bounding box center [468, 477] width 53 height 24
drag, startPoint x: 452, startPoint y: 451, endPoint x: 435, endPoint y: 446, distance: 17.8
click at [435, 458] on tr "Instructor's Technique & Activities 0 0 0 0 0" at bounding box center [521, 478] width 464 height 40
type input "3"
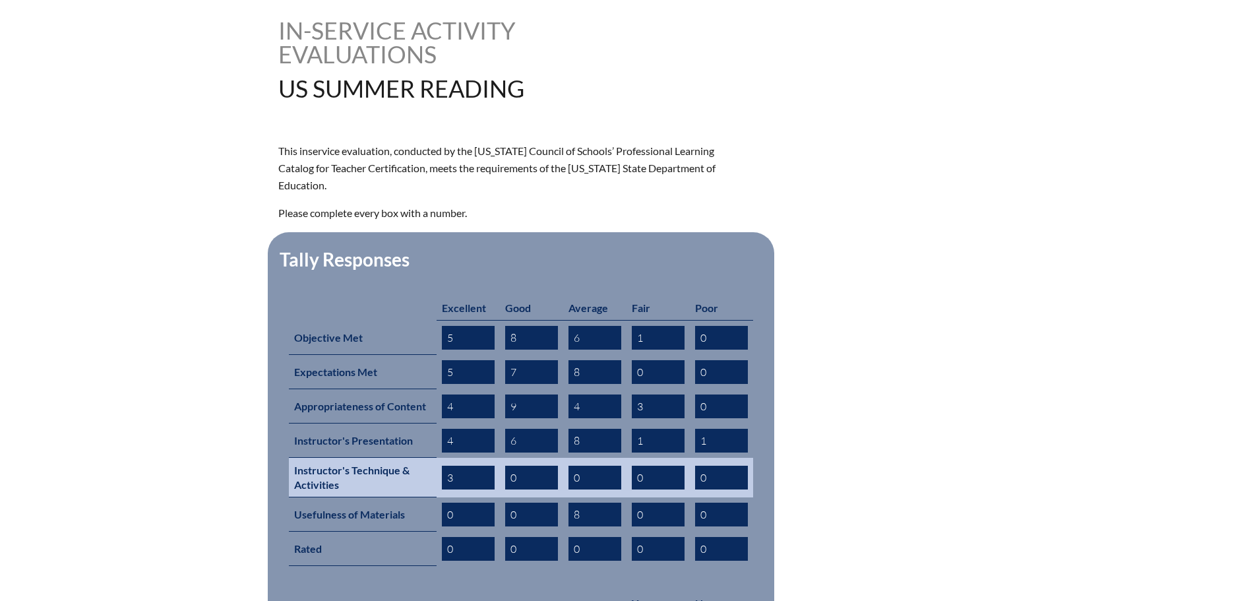
drag, startPoint x: 588, startPoint y: 448, endPoint x: 542, endPoint y: 449, distance: 46.2
click at [543, 458] on tr "Instructor's Technique & Activities 3 0 0 0 0" at bounding box center [521, 478] width 464 height 40
type input "8"
drag, startPoint x: 622, startPoint y: 458, endPoint x: 585, endPoint y: 459, distance: 36.3
click at [594, 458] on tr "Instructor's Technique & Activities 3 0 8 0 0" at bounding box center [521, 478] width 464 height 40
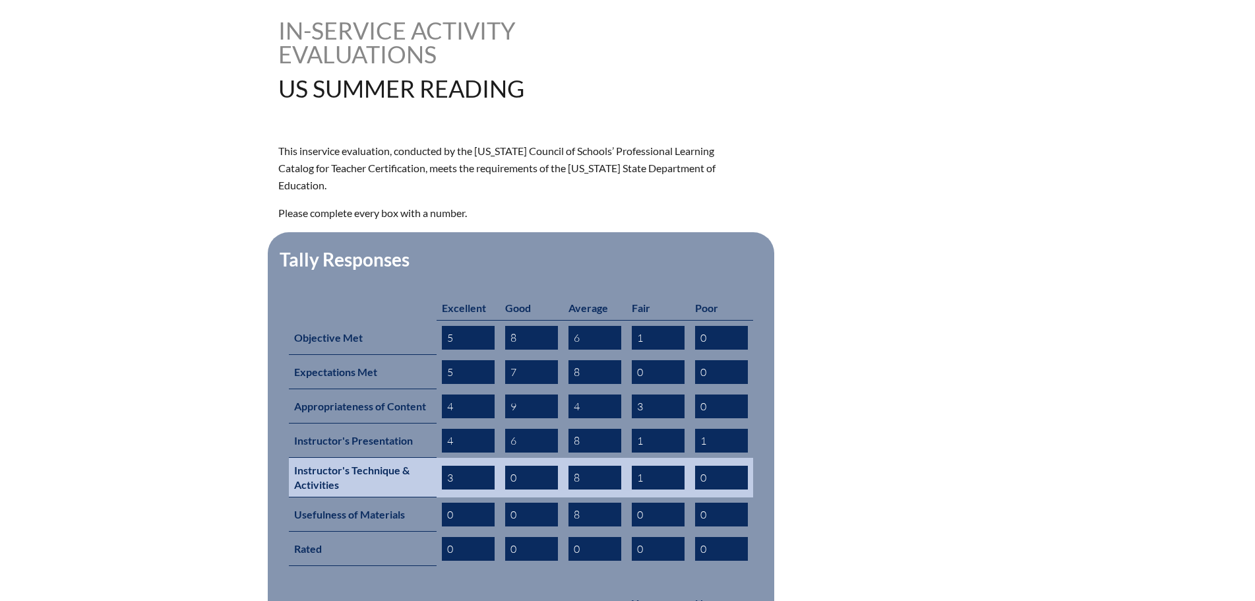
type input "1"
click at [488, 458] on tr "Instructor's Technique & Activities 3 0 8 1 0" at bounding box center [521, 478] width 464 height 40
type input "7"
drag, startPoint x: 710, startPoint y: 454, endPoint x: 700, endPoint y: 454, distance: 10.6
click at [700, 465] on input "0" at bounding box center [721, 477] width 53 height 24
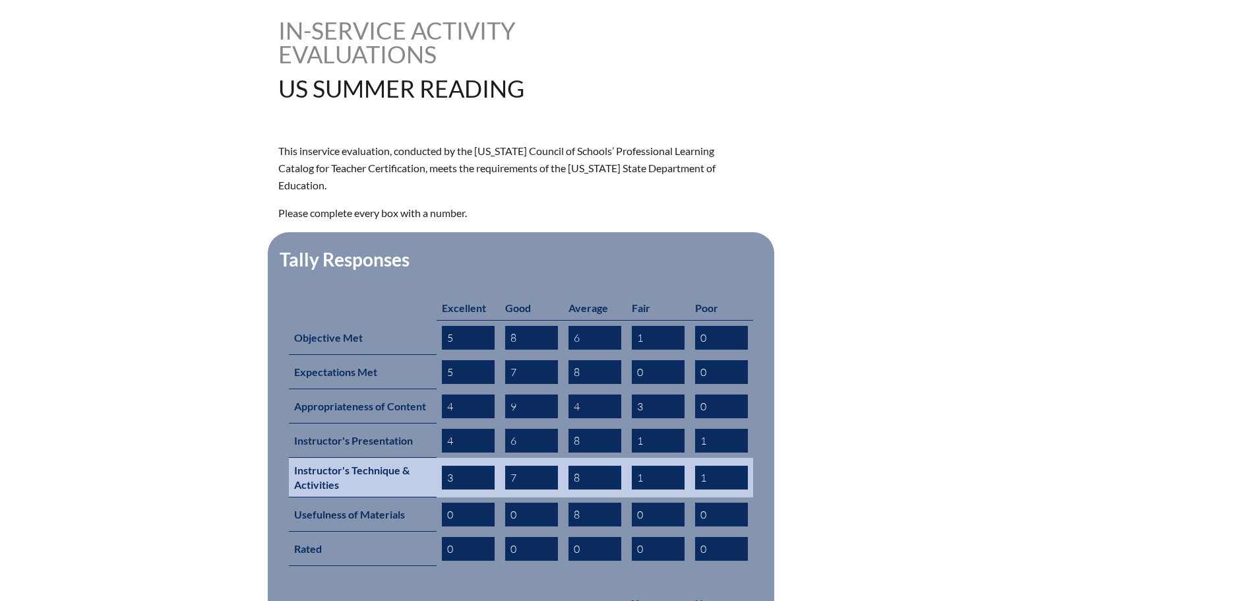
type input "1"
drag, startPoint x: 593, startPoint y: 462, endPoint x: 572, endPoint y: 460, distance: 21.2
click at [572, 465] on input "8" at bounding box center [594, 477] width 53 height 24
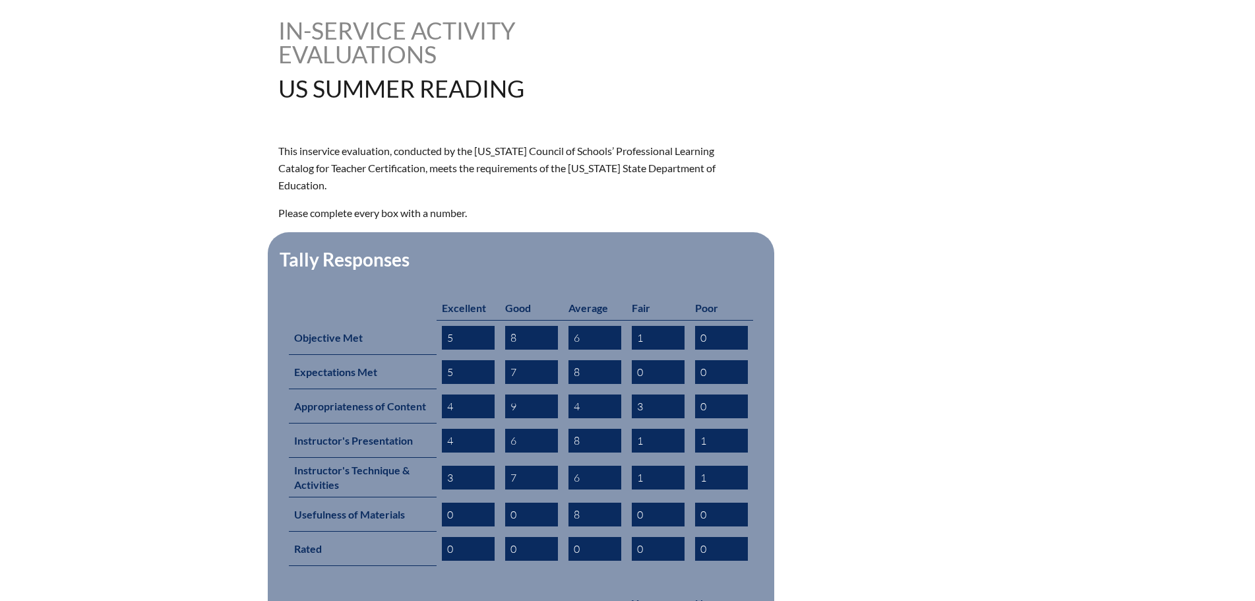
click at [897, 477] on form "This inservice evaluation, conducted by the Florida Council of Schools’ Profess…" at bounding box center [627, 433] width 699 height 583
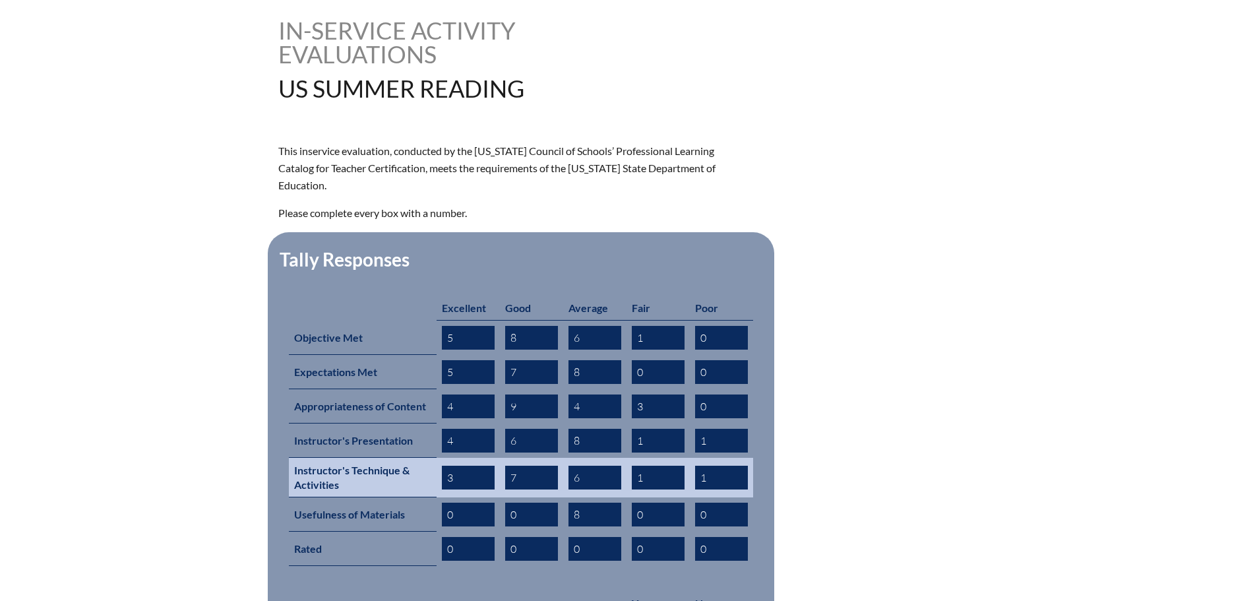
drag, startPoint x: 599, startPoint y: 454, endPoint x: 512, endPoint y: 453, distance: 87.0
click at [517, 458] on tr "Instructor's Technique & Activities 3 7 6 1 1" at bounding box center [521, 478] width 464 height 40
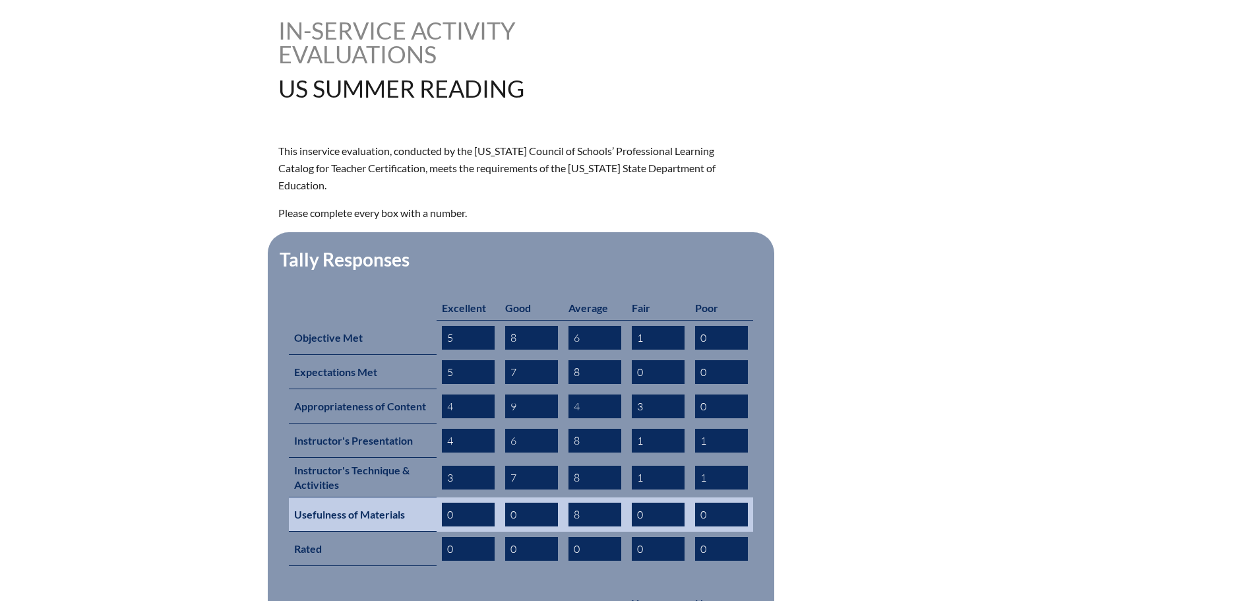
type input "8"
drag, startPoint x: 583, startPoint y: 494, endPoint x: 559, endPoint y: 496, distance: 23.8
click at [559, 497] on tr "Usefulness of Materials 0 0 8 0 0" at bounding box center [521, 514] width 464 height 34
type input "6"
drag, startPoint x: 452, startPoint y: 492, endPoint x: 436, endPoint y: 492, distance: 15.2
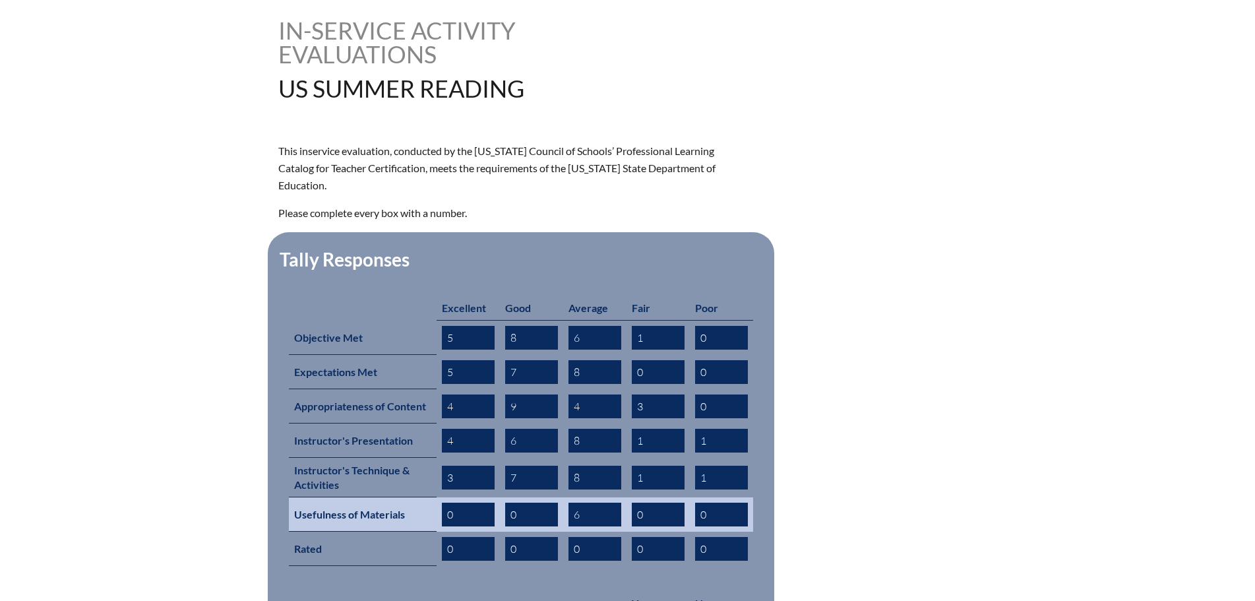
click at [436, 497] on td "0" at bounding box center [467, 514] width 63 height 34
type input "6"
drag, startPoint x: 531, startPoint y: 492, endPoint x: 491, endPoint y: 488, distance: 39.8
click at [491, 497] on tr "Usefulness of Materials 6 0 6 0 0" at bounding box center [521, 514] width 464 height 34
type input "3"
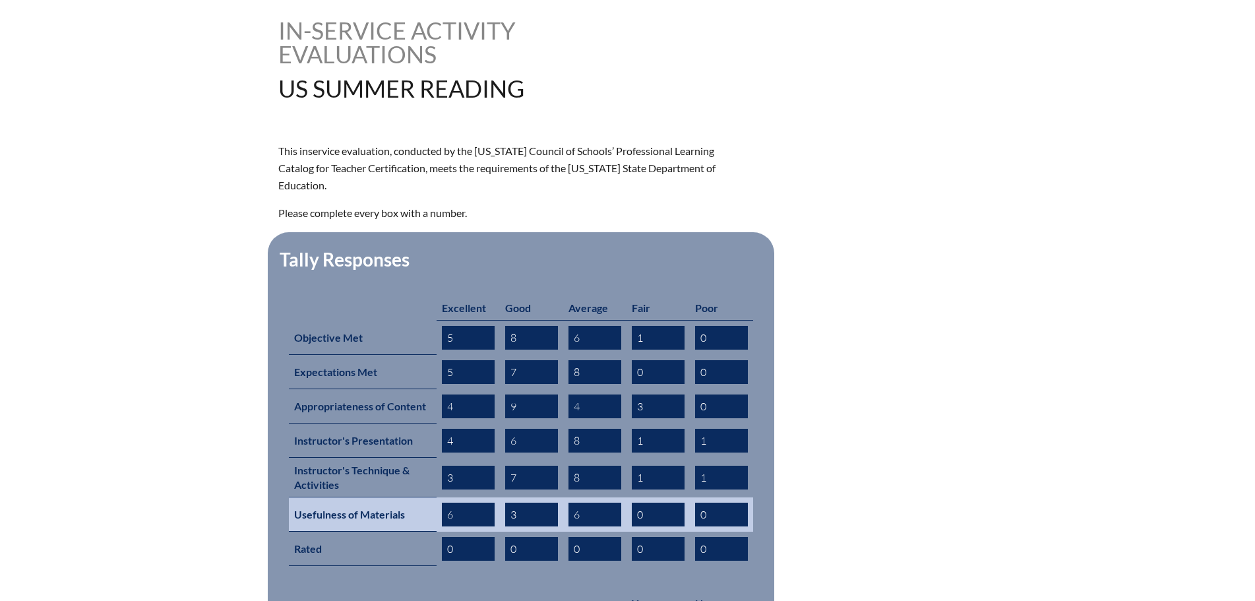
drag, startPoint x: 645, startPoint y: 492, endPoint x: 619, endPoint y: 492, distance: 25.7
click at [619, 497] on tr "Usefulness of Materials 6 3 6 0 0" at bounding box center [521, 514] width 464 height 34
type input "3"
drag, startPoint x: 523, startPoint y: 489, endPoint x: 481, endPoint y: 489, distance: 42.2
click at [487, 497] on tr "Usefulness of Materials 6 3 6 3 0" at bounding box center [521, 514] width 464 height 34
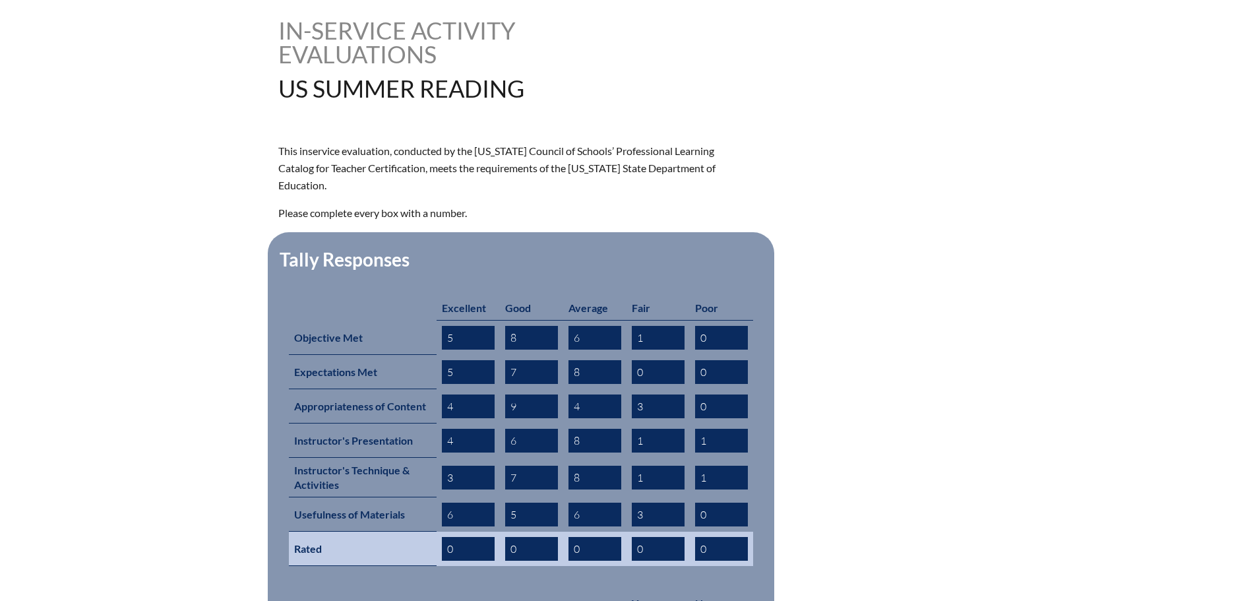
type input "5"
drag, startPoint x: 520, startPoint y: 527, endPoint x: 496, endPoint y: 528, distance: 23.7
click at [496, 531] on tr "Rated 0 0 0 0 0" at bounding box center [521, 548] width 464 height 34
drag, startPoint x: 584, startPoint y: 527, endPoint x: 459, endPoint y: 515, distance: 125.8
click at [487, 531] on tr "Rated 0 0 0 0 0" at bounding box center [521, 548] width 464 height 34
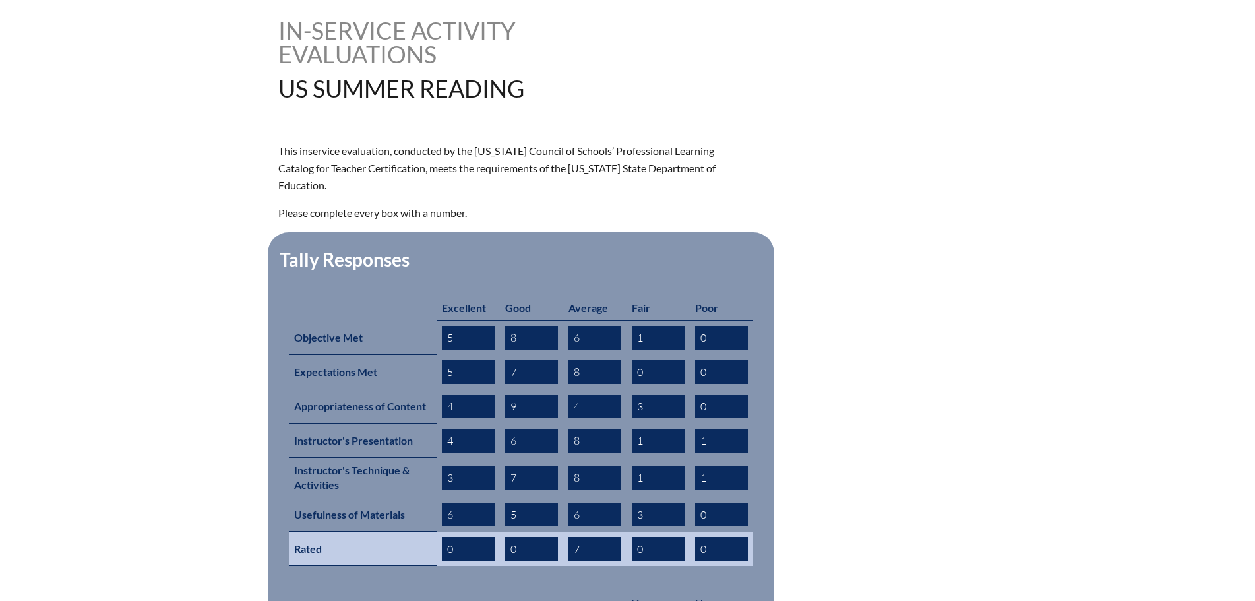
type input "7"
drag, startPoint x: 462, startPoint y: 519, endPoint x: 421, endPoint y: 521, distance: 40.9
click at [421, 531] on tr "Rated 0 0 7 0 0" at bounding box center [521, 548] width 464 height 34
type input "3"
drag, startPoint x: 663, startPoint y: 529, endPoint x: 632, endPoint y: 528, distance: 31.0
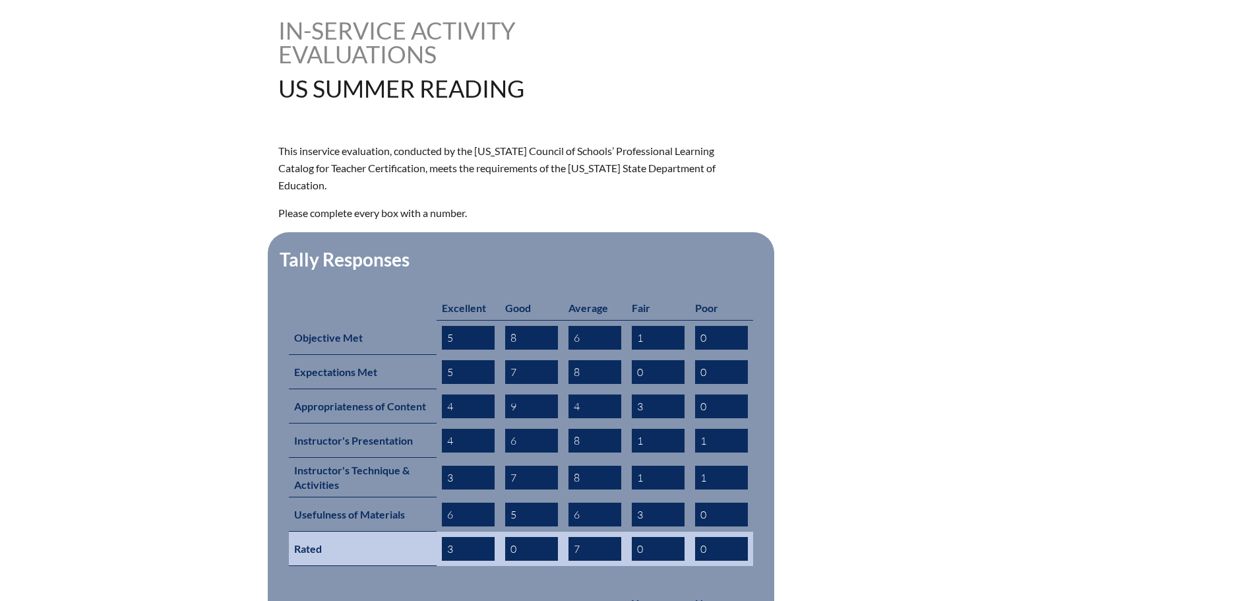
click at [635, 537] on input "0" at bounding box center [658, 549] width 53 height 24
type input "2"
drag, startPoint x: 520, startPoint y: 525, endPoint x: 460, endPoint y: 525, distance: 60.0
click at [477, 531] on tr "Rated 3 0 7 2 0" at bounding box center [521, 548] width 464 height 34
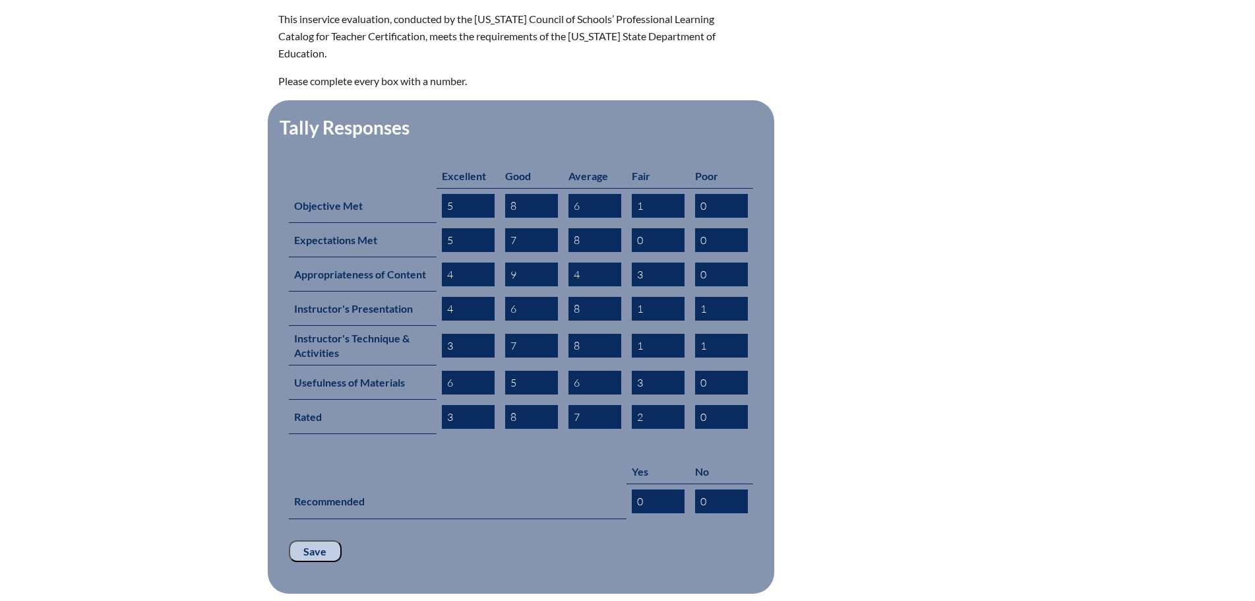
scroll to position [527, 0]
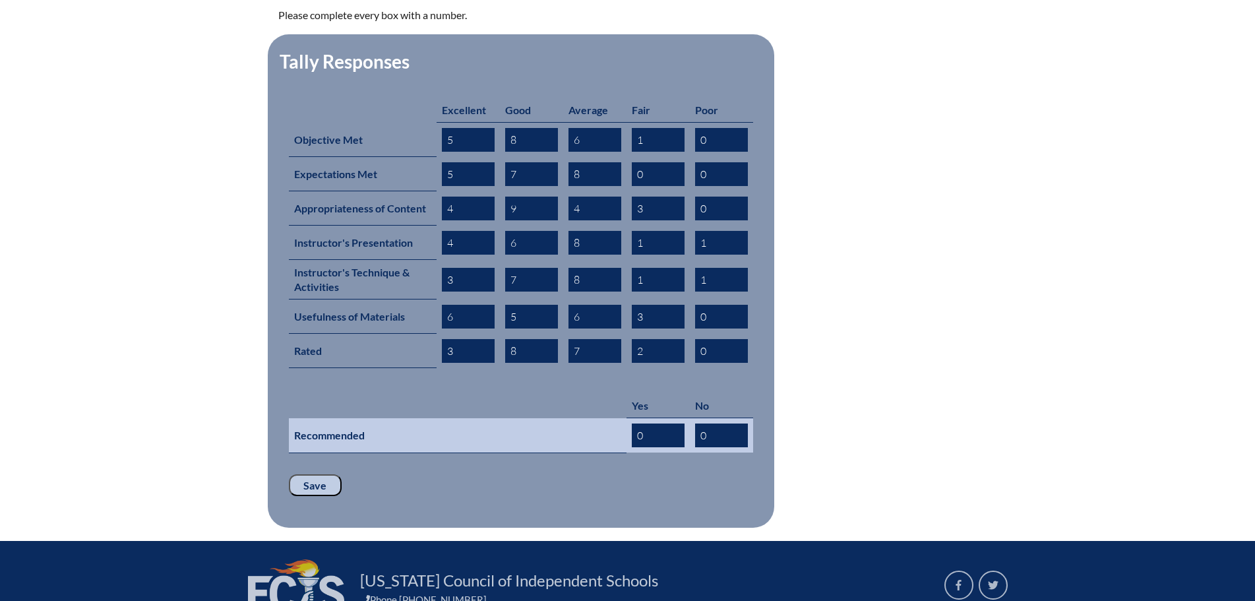
type input "8"
drag, startPoint x: 646, startPoint y: 410, endPoint x: 611, endPoint y: 410, distance: 34.9
click at [611, 418] on tr "Recommended 0 0" at bounding box center [521, 435] width 464 height 35
type input "15"
drag, startPoint x: 711, startPoint y: 409, endPoint x: 698, endPoint y: 407, distance: 13.3
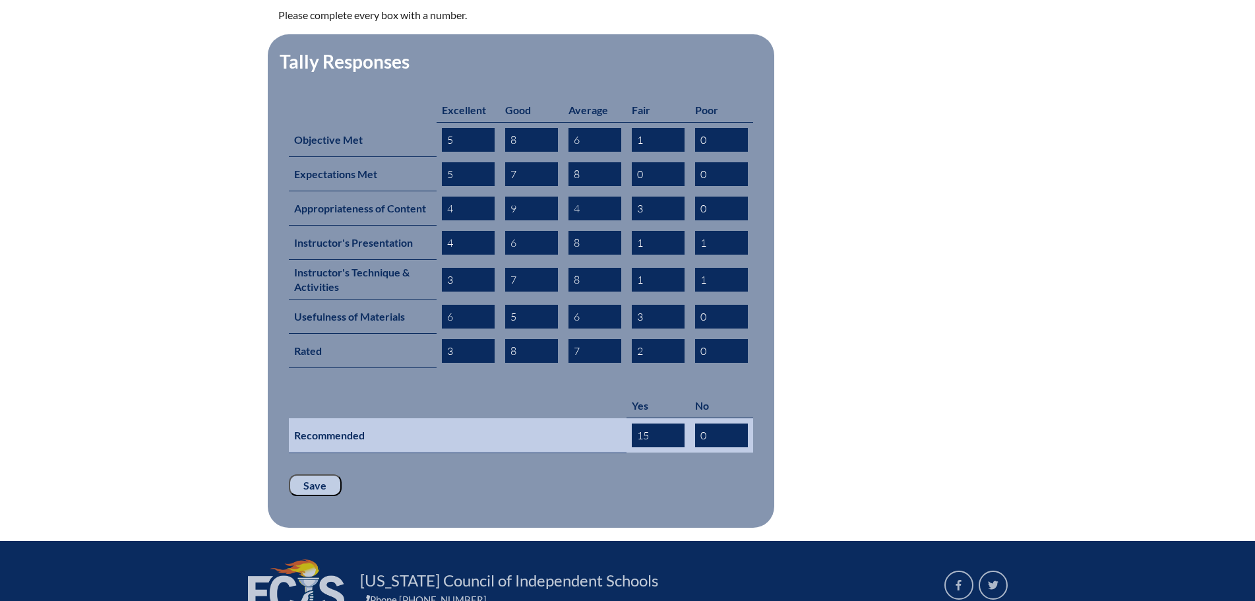
click at [698, 423] on input "0" at bounding box center [721, 435] width 53 height 24
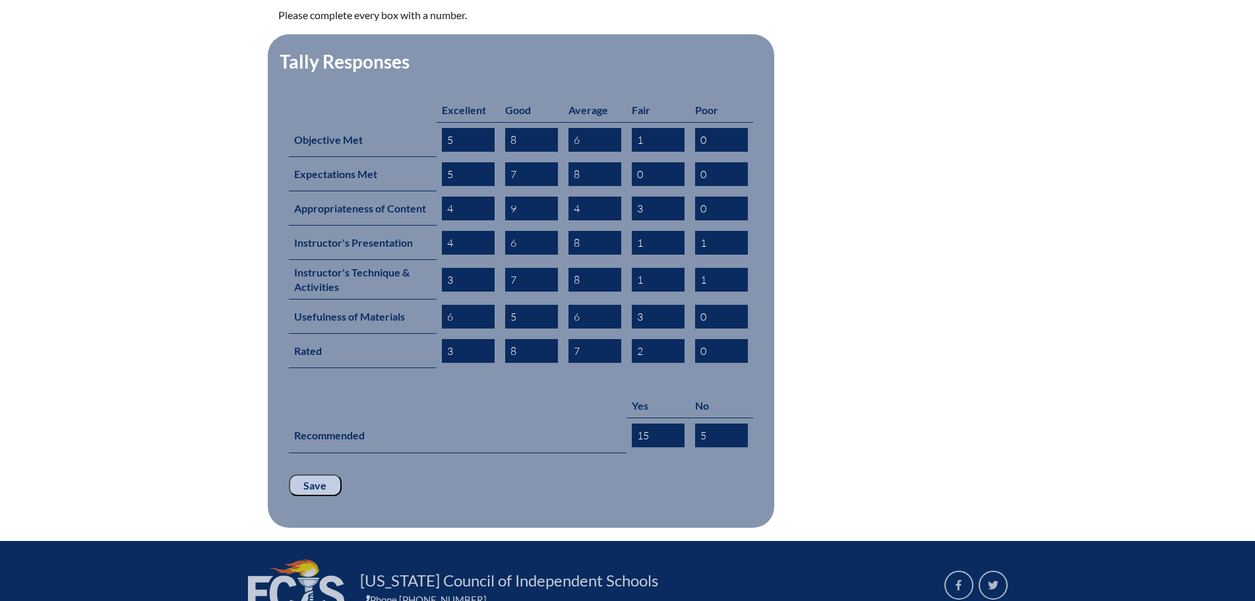
type input "5"
click at [321, 474] on input "Save" at bounding box center [315, 485] width 53 height 22
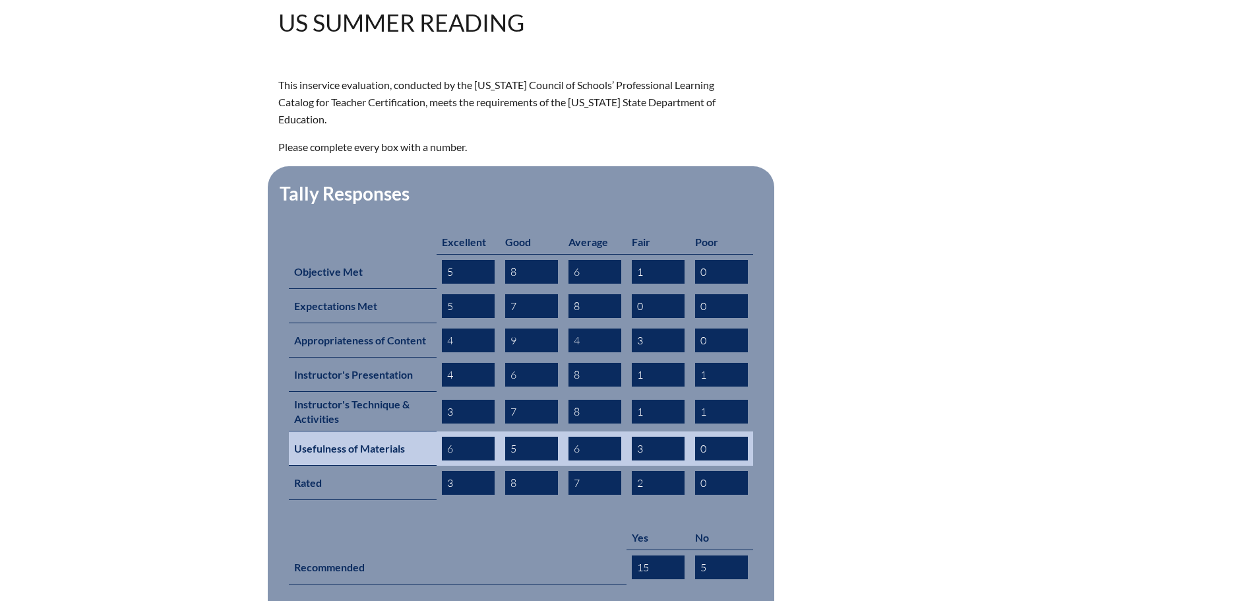
scroll to position [593, 0]
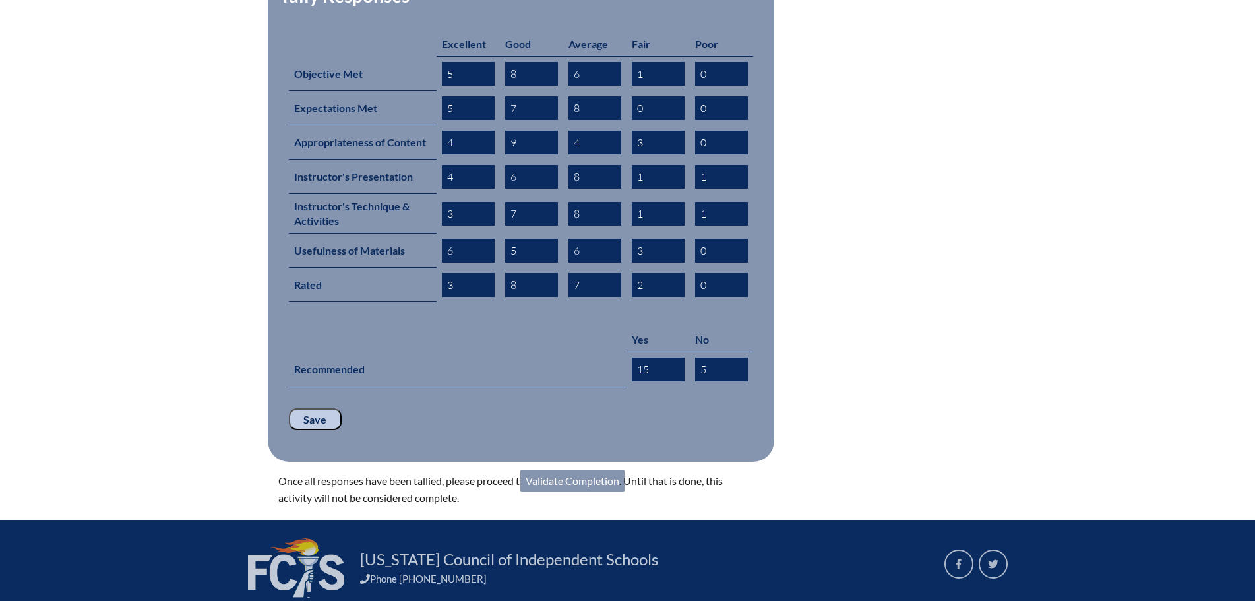
click at [587, 469] on link "Validate Completion" at bounding box center [572, 480] width 104 height 22
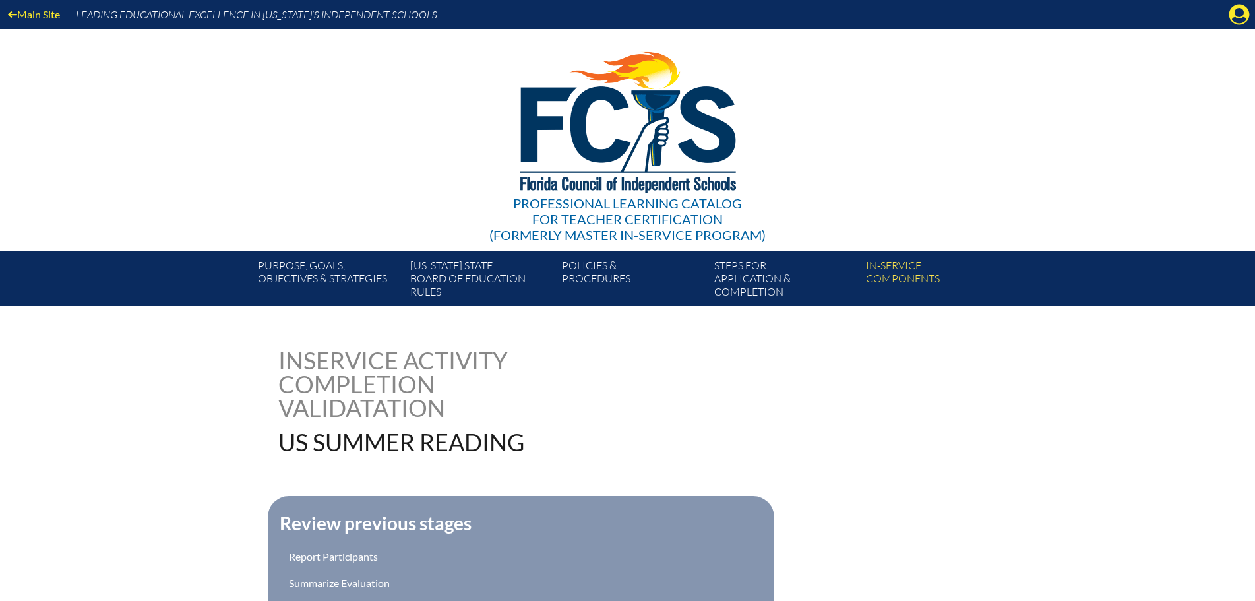
scroll to position [264, 0]
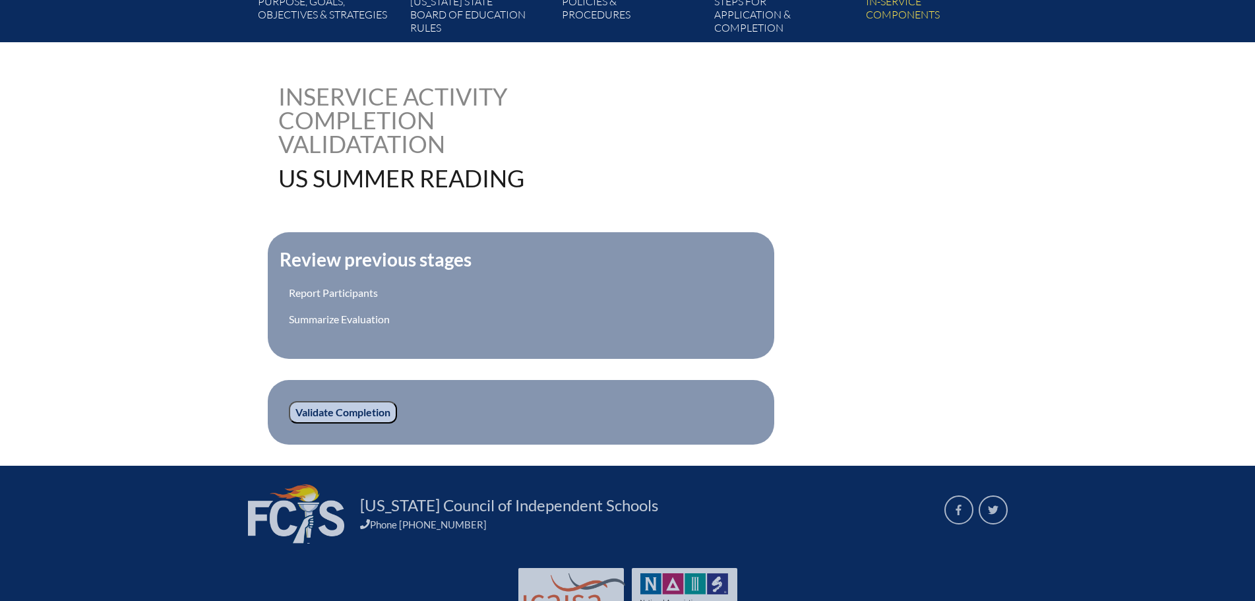
click at [362, 409] on input "Validate Completion" at bounding box center [343, 412] width 108 height 22
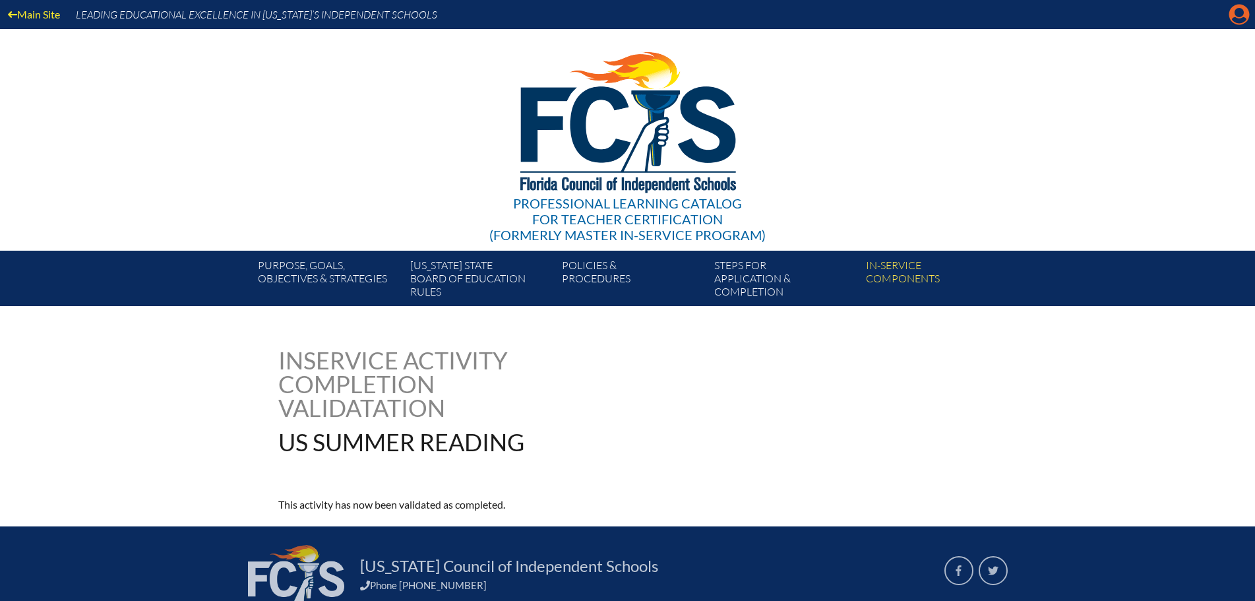
click at [1241, 18] on icon "Manage account" at bounding box center [1238, 14] width 21 height 21
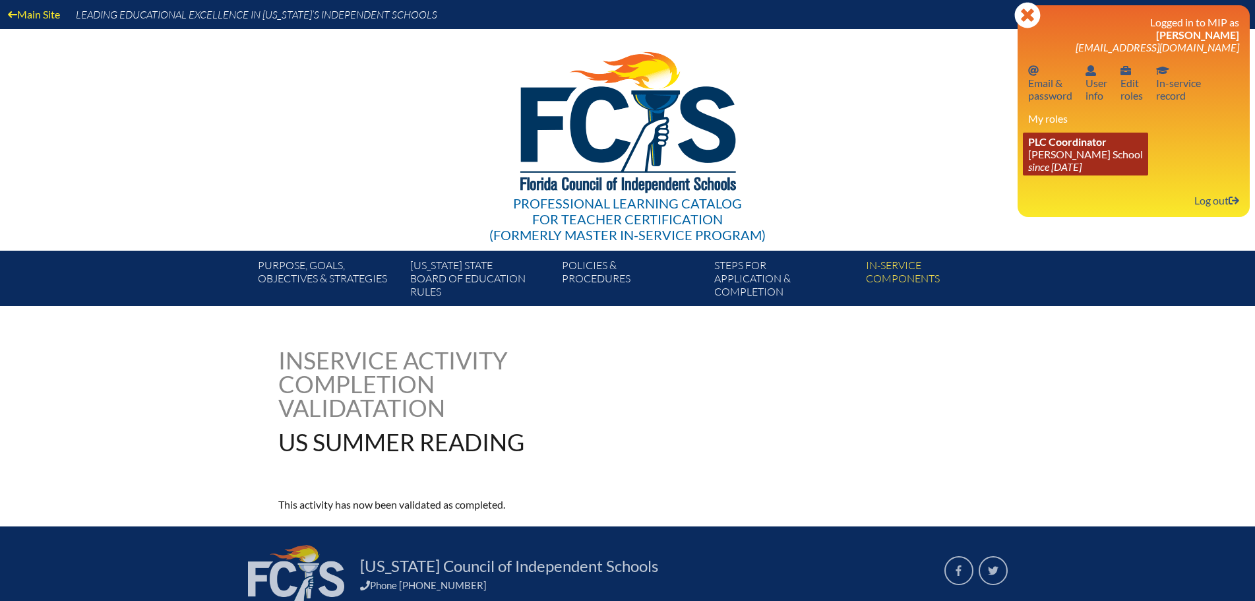
click at [1064, 136] on span "PLC Coordinator" at bounding box center [1067, 141] width 78 height 13
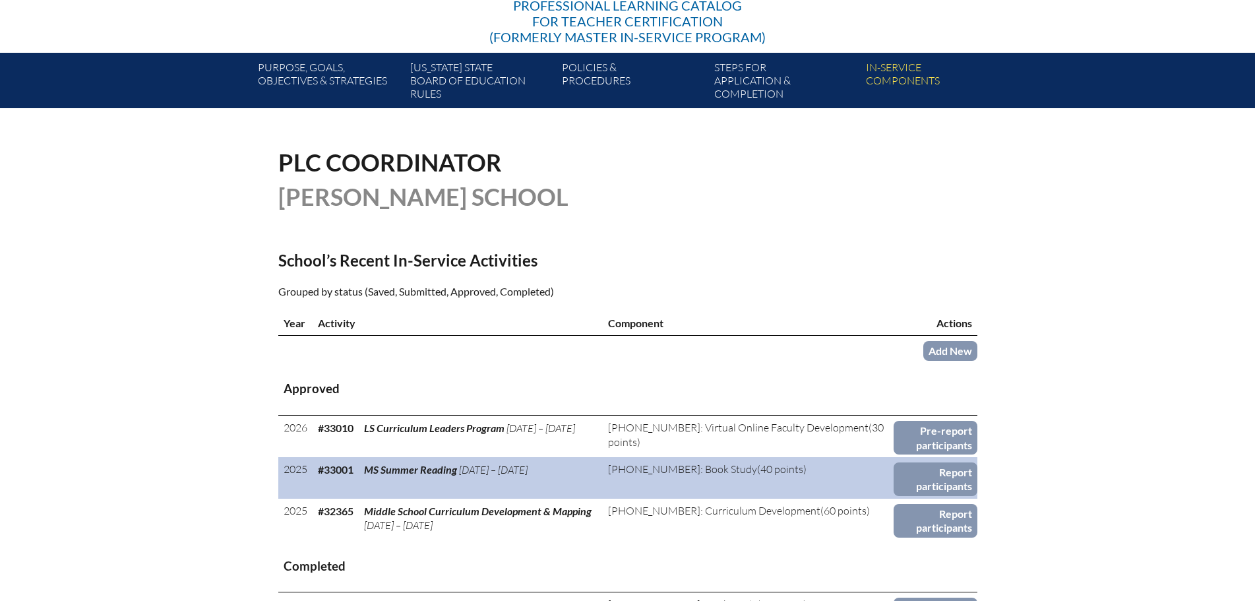
scroll to position [264, 0]
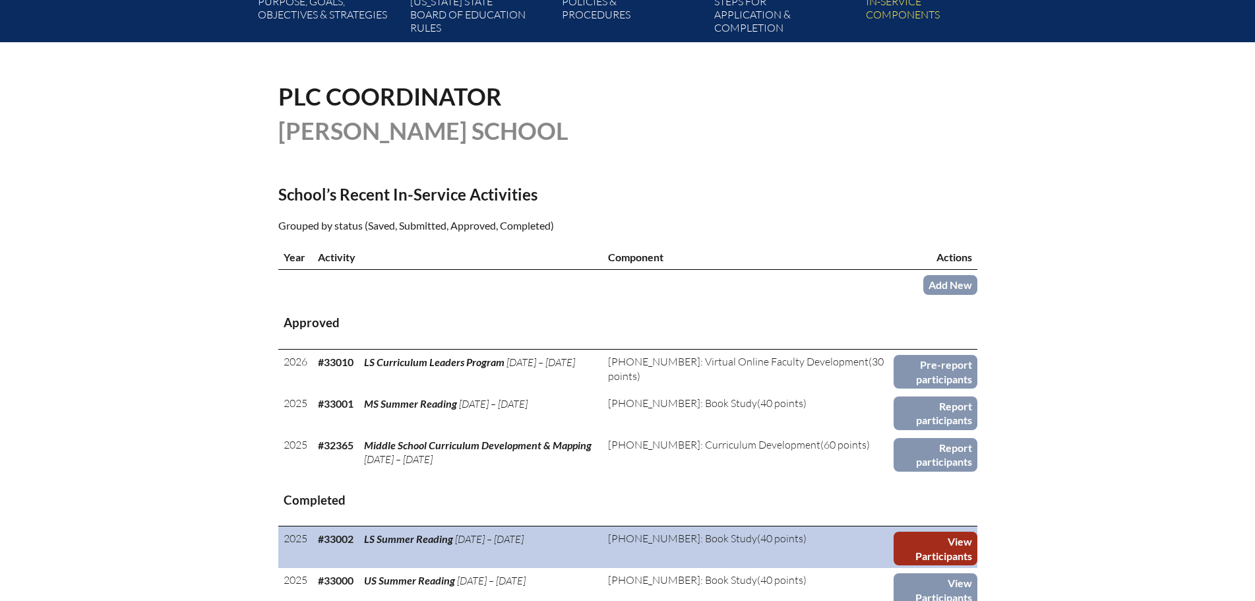
click at [918, 539] on link "View Participants" at bounding box center [935, 548] width 84 height 34
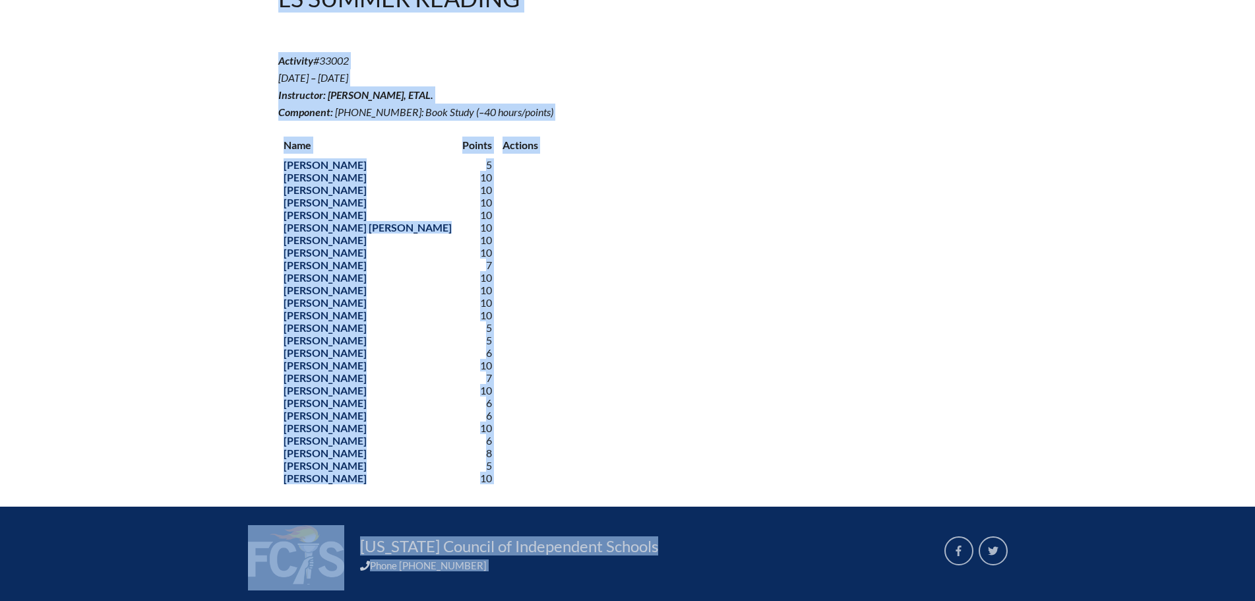
scroll to position [539, 0]
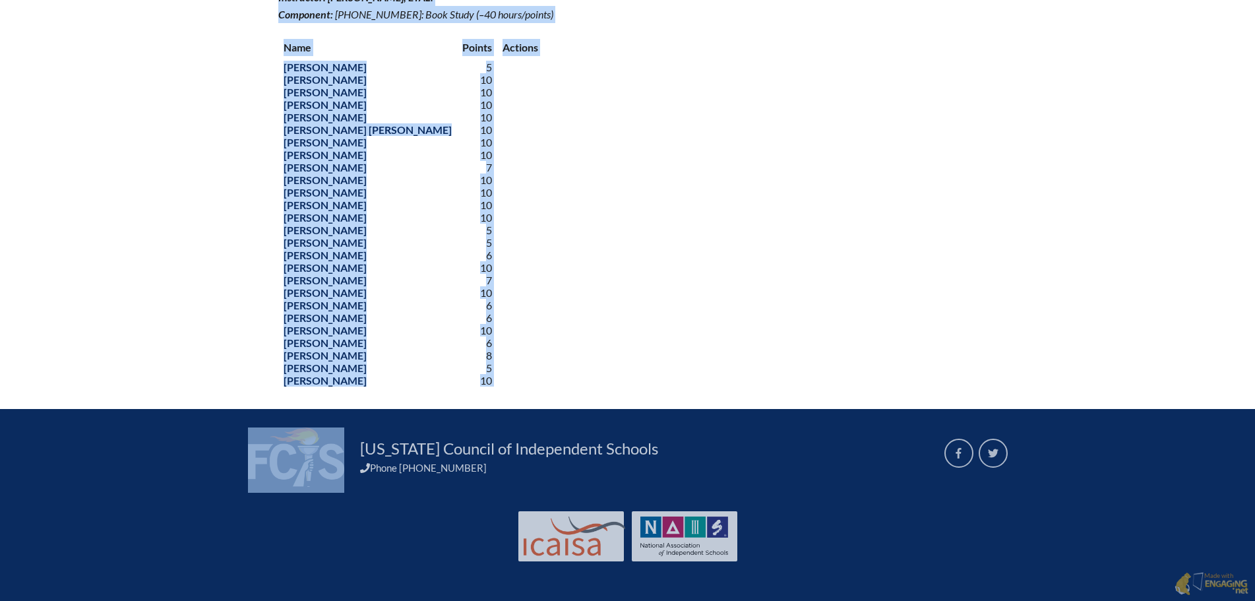
drag, startPoint x: 282, startPoint y: 95, endPoint x: 372, endPoint y: 405, distance: 322.9
click at [372, 405] on div "Main Site Leading Educational Excellence in Florida’s Independent Schools Profe…" at bounding box center [627, 41] width 1255 height 1118
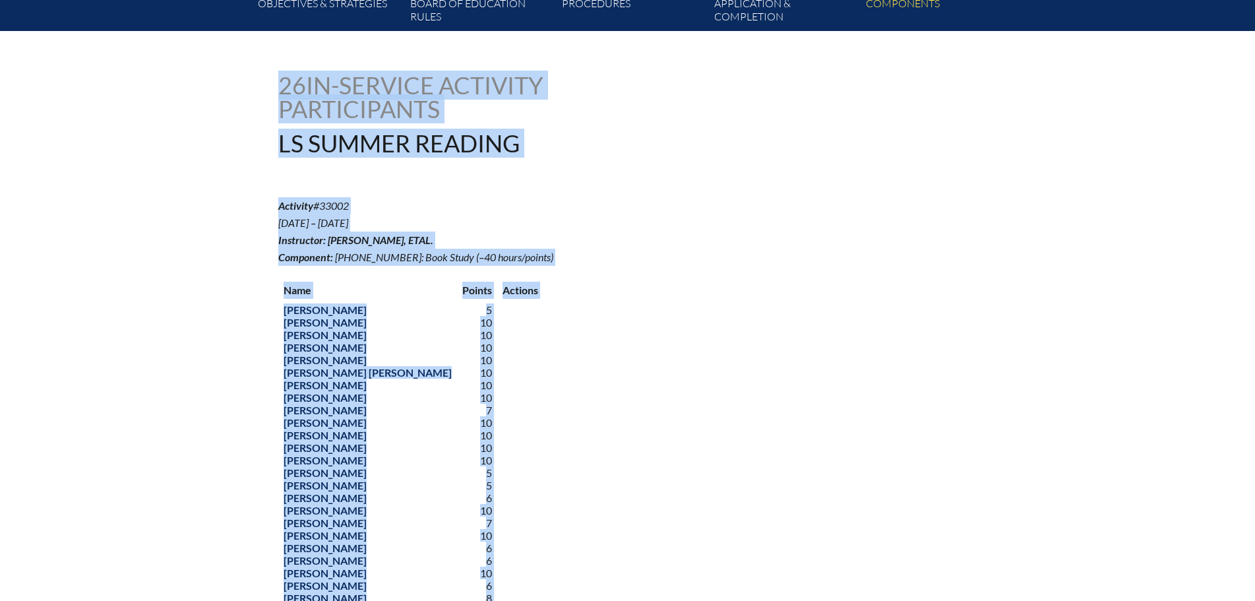
scroll to position [209, 0]
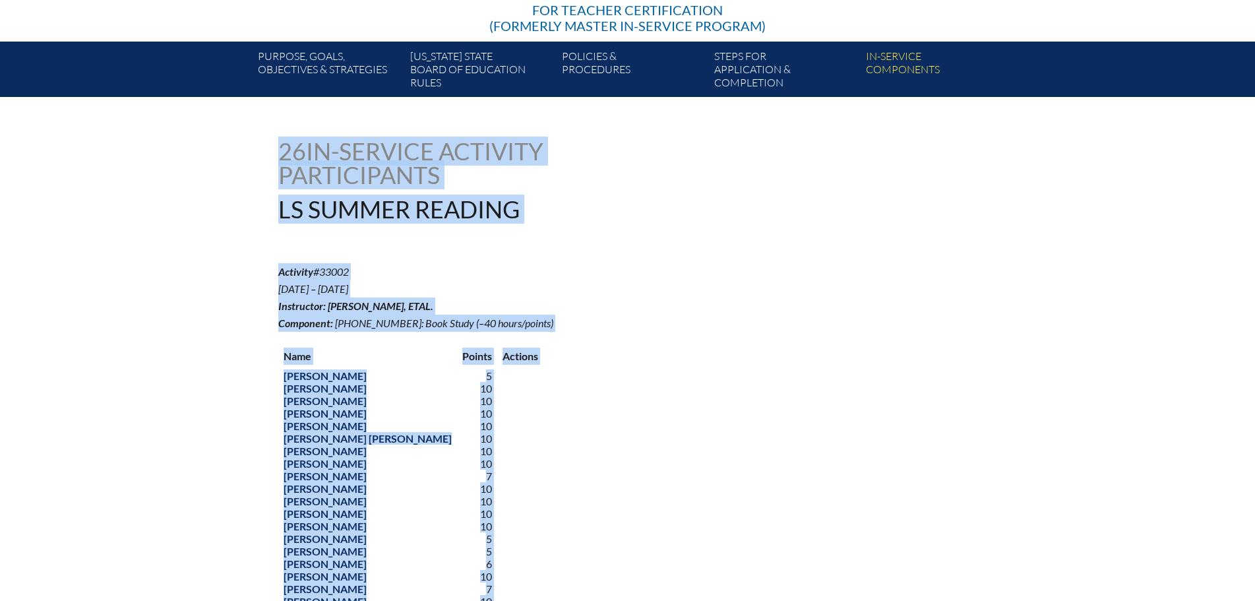
click at [677, 298] on p "Activity #33002 Jul 1, ’25 – Aug 29, ’25 Instructor: Maggie Granados, etal. Com…" at bounding box center [510, 297] width 464 height 69
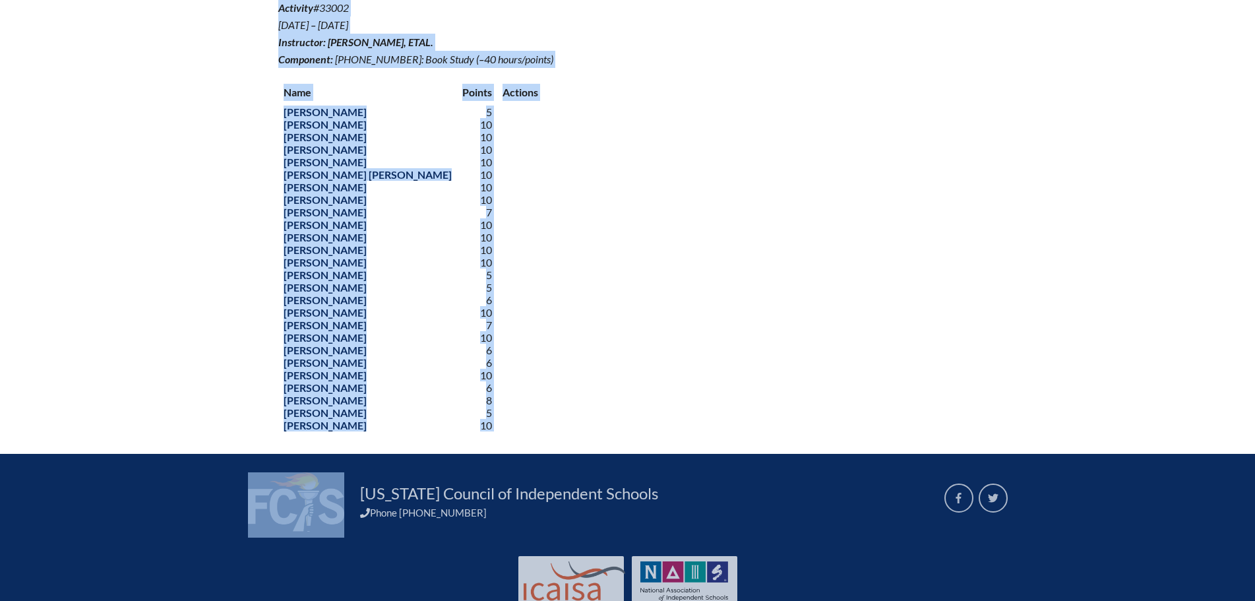
scroll to position [275, 0]
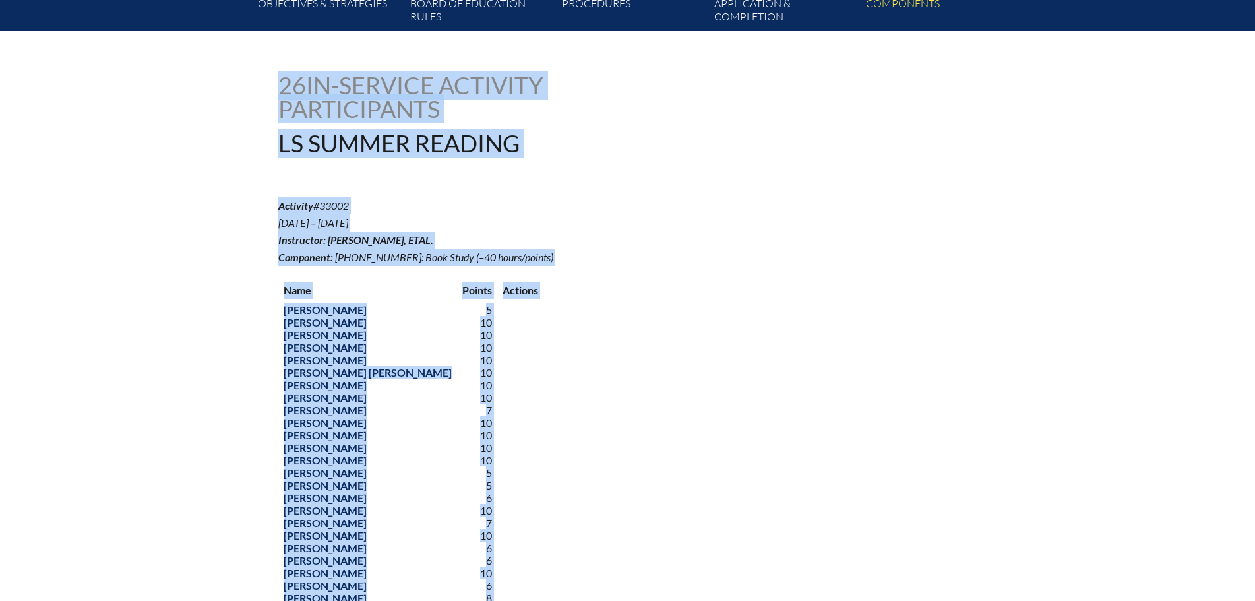
drag, startPoint x: 137, startPoint y: 188, endPoint x: 800, endPoint y: 30, distance: 681.1
click at [800, 30] on div "Main Site Leading Educational Excellence in Florida’s Independent Schools Profe…" at bounding box center [627, 284] width 1255 height 1118
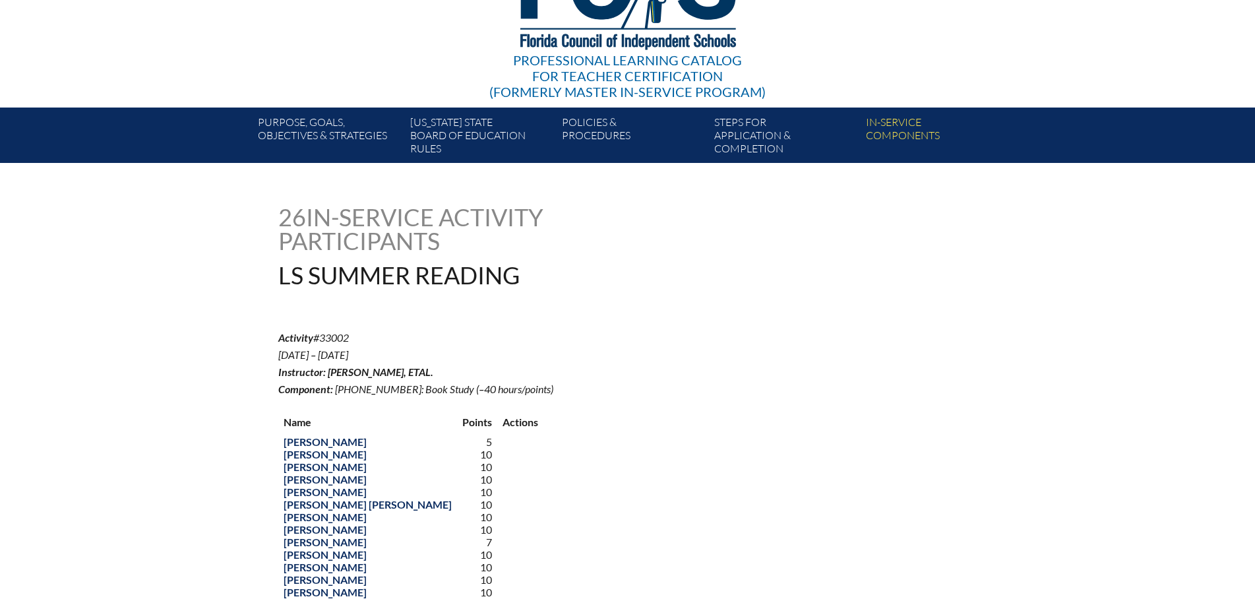
scroll to position [0, 0]
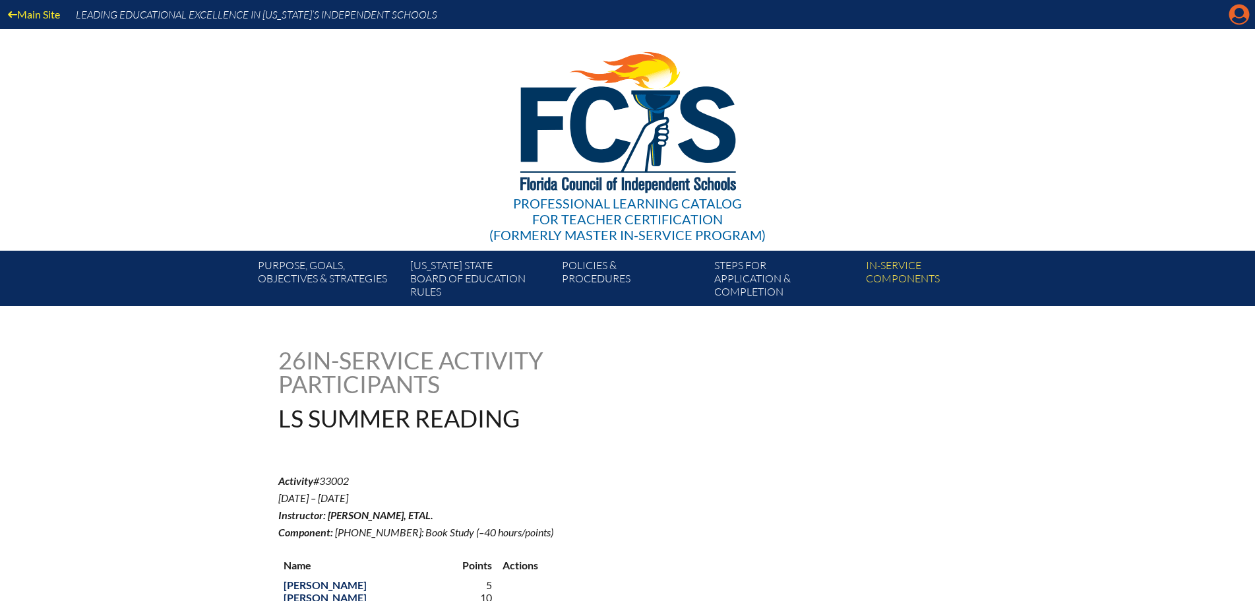
click at [1239, 16] on icon "Manage account" at bounding box center [1238, 14] width 21 height 21
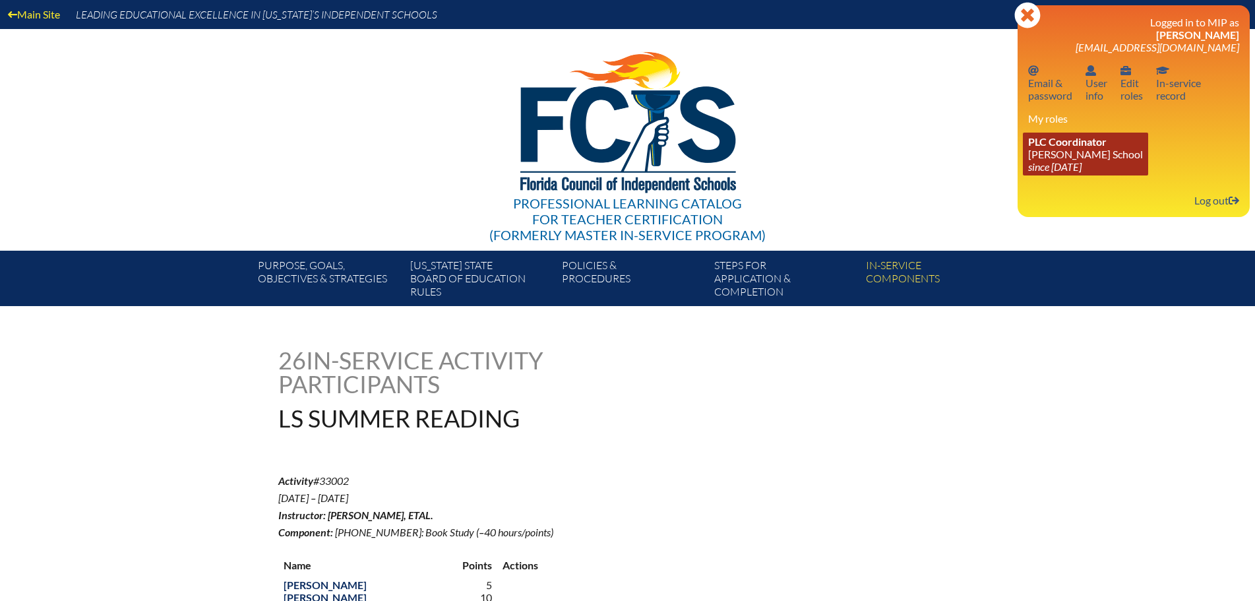
click at [1065, 155] on link "PLC Coordinator Benjamin School since 2006 Aug 1" at bounding box center [1085, 154] width 125 height 43
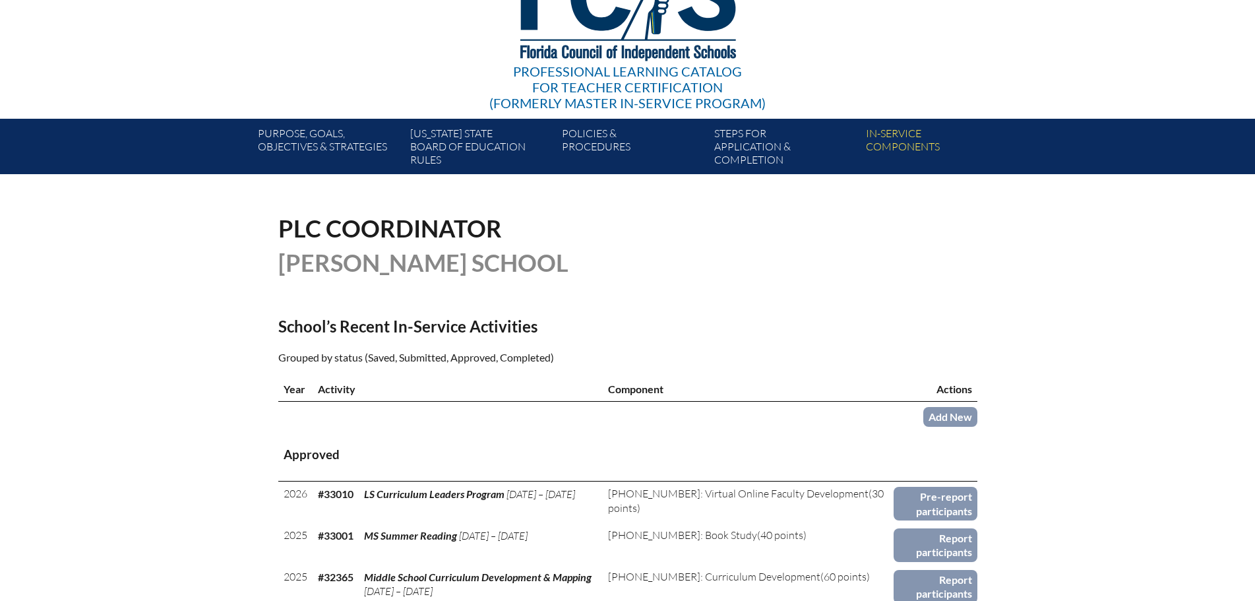
scroll to position [264, 0]
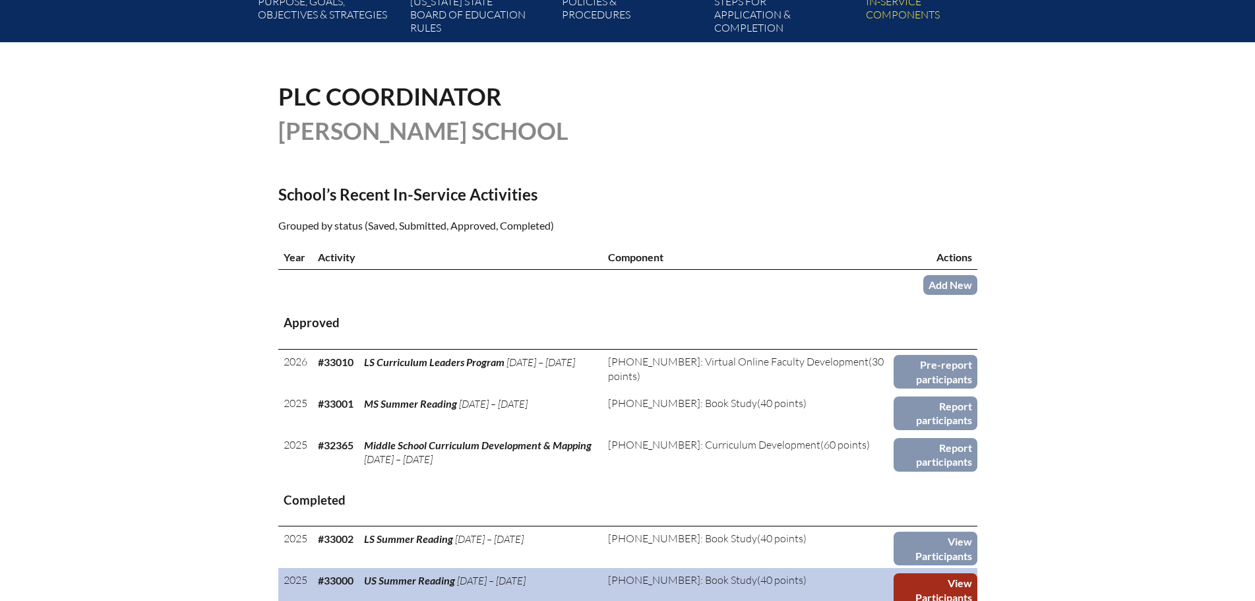
click at [911, 585] on link "View Participants" at bounding box center [935, 590] width 84 height 34
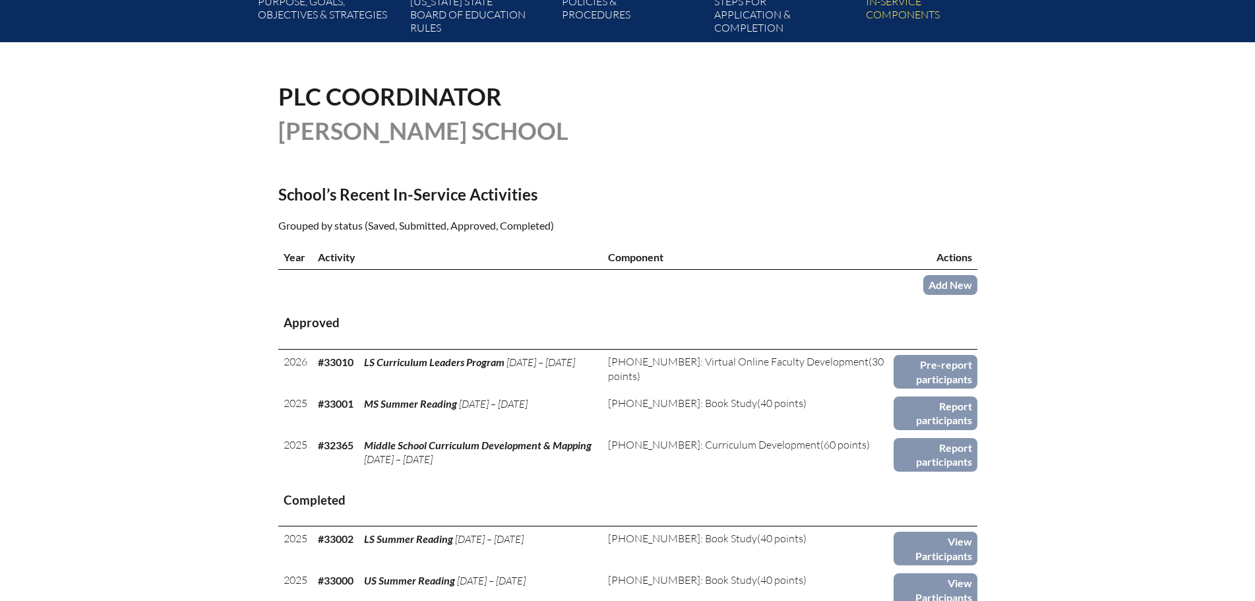
scroll to position [396, 0]
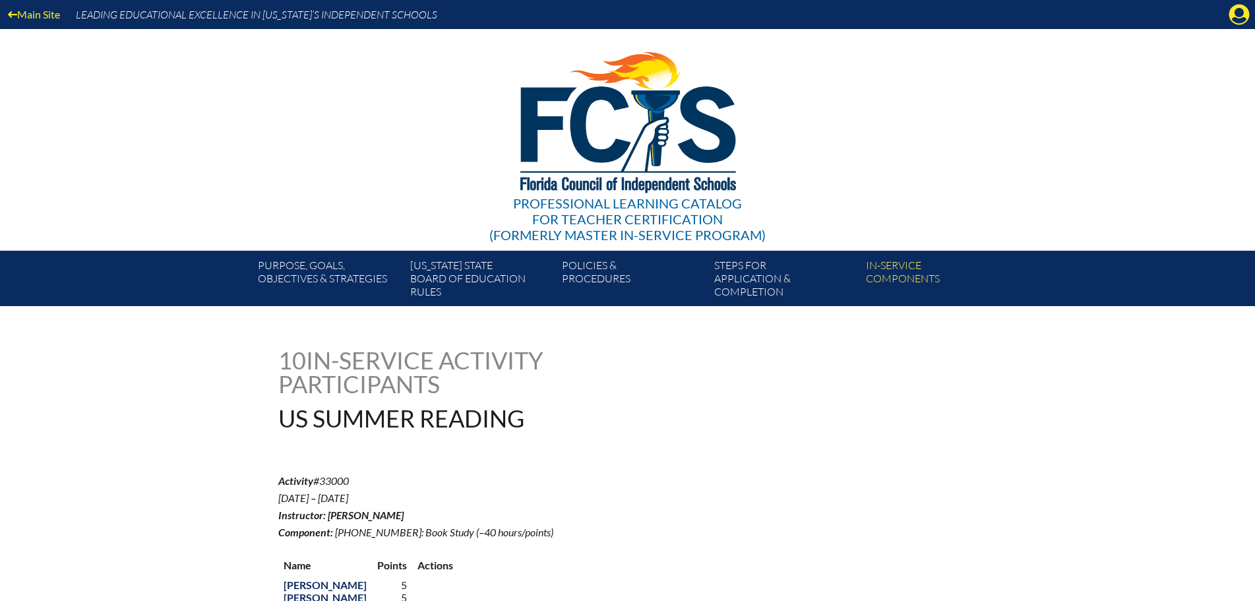
scroll to position [264, 0]
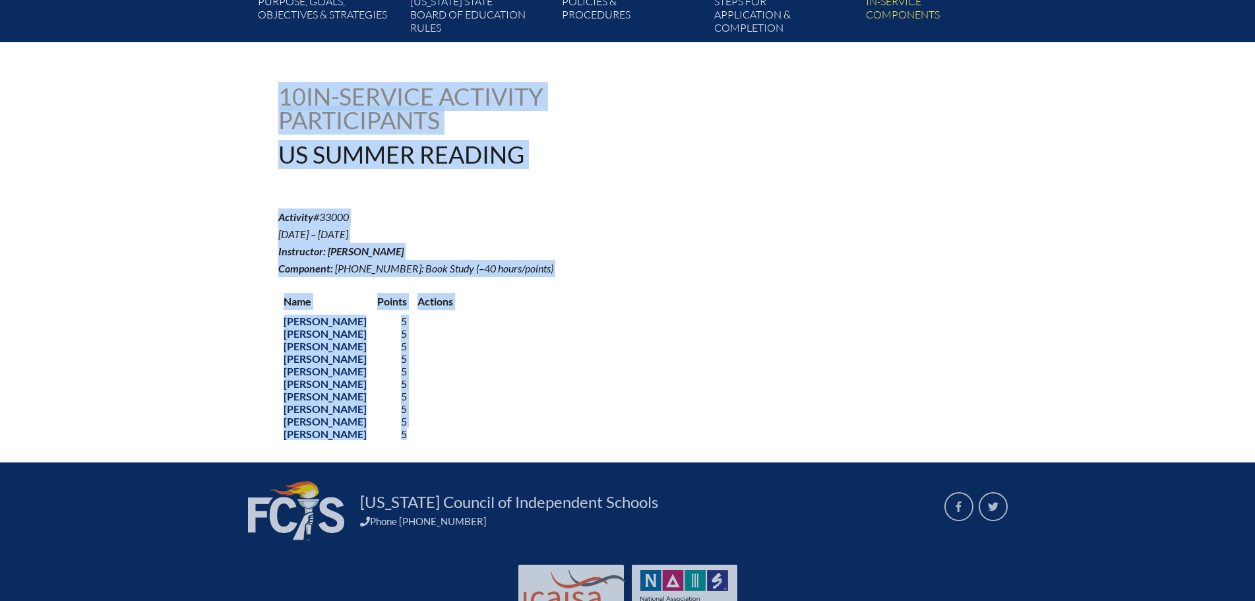
drag, startPoint x: 281, startPoint y: 92, endPoint x: 462, endPoint y: 460, distance: 409.5
click at [462, 441] on div "us-summer-reading--6893a79080a2b1.85497404 10 In-service Activity Participants …" at bounding box center [627, 262] width 699 height 357
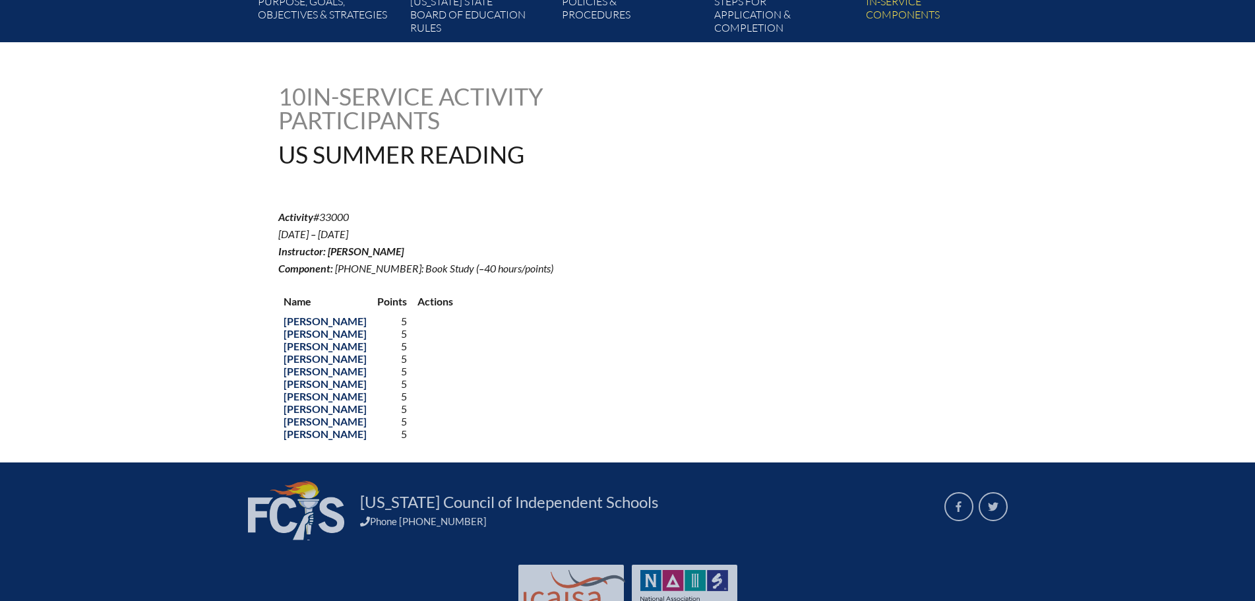
drag, startPoint x: 813, startPoint y: 315, endPoint x: 821, endPoint y: 307, distance: 11.2
click at [814, 314] on div "Name Points Actions [PERSON_NAME] 5 [PERSON_NAME] 5 [PERSON_NAME] 5 [PERSON_NAM…" at bounding box center [627, 364] width 699 height 154
